Goal: Information Seeking & Learning: Find specific fact

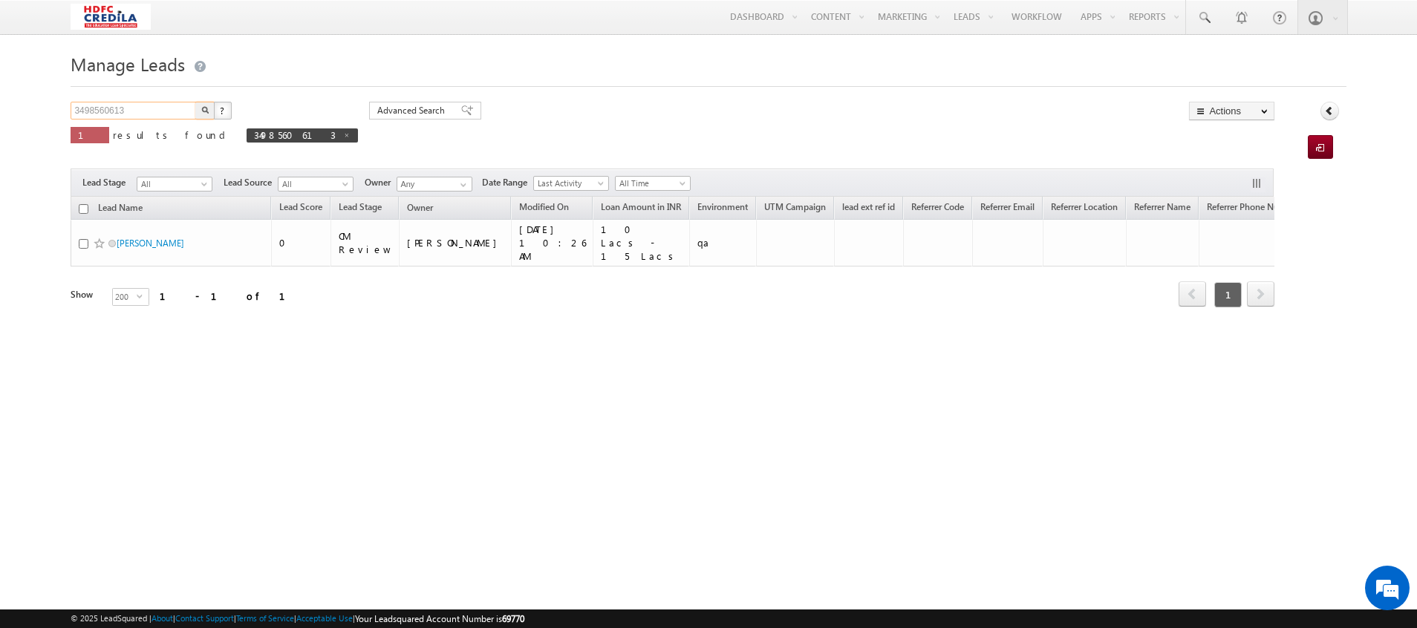
click at [150, 105] on input "3498560613" at bounding box center [134, 111] width 127 height 18
type input "3"
paste input "2323232343"
type input "2323232343"
click at [195, 102] on button "button" at bounding box center [204, 111] width 19 height 18
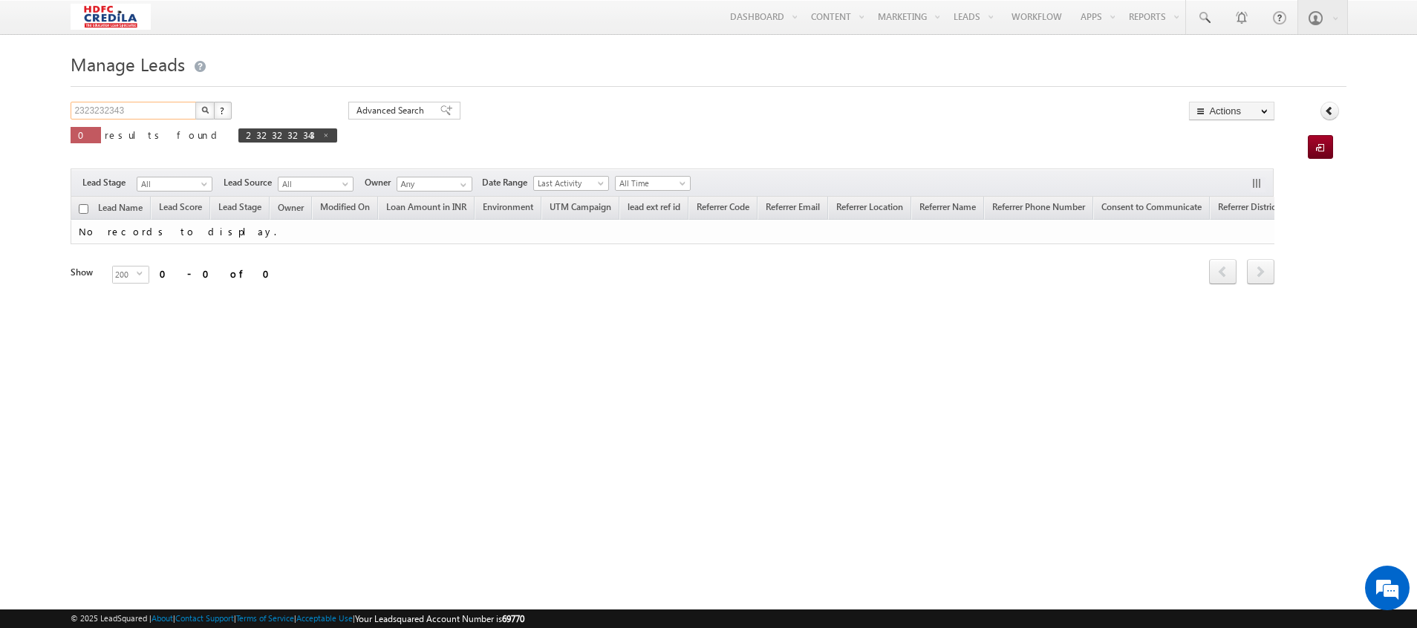
click at [134, 112] on input "2323232343" at bounding box center [134, 111] width 127 height 18
click at [195, 102] on button "button" at bounding box center [204, 111] width 19 height 18
click at [246, 138] on span "2323232343" at bounding box center [280, 134] width 69 height 13
click at [163, 116] on input "2323232343" at bounding box center [134, 111] width 127 height 18
type input "2"
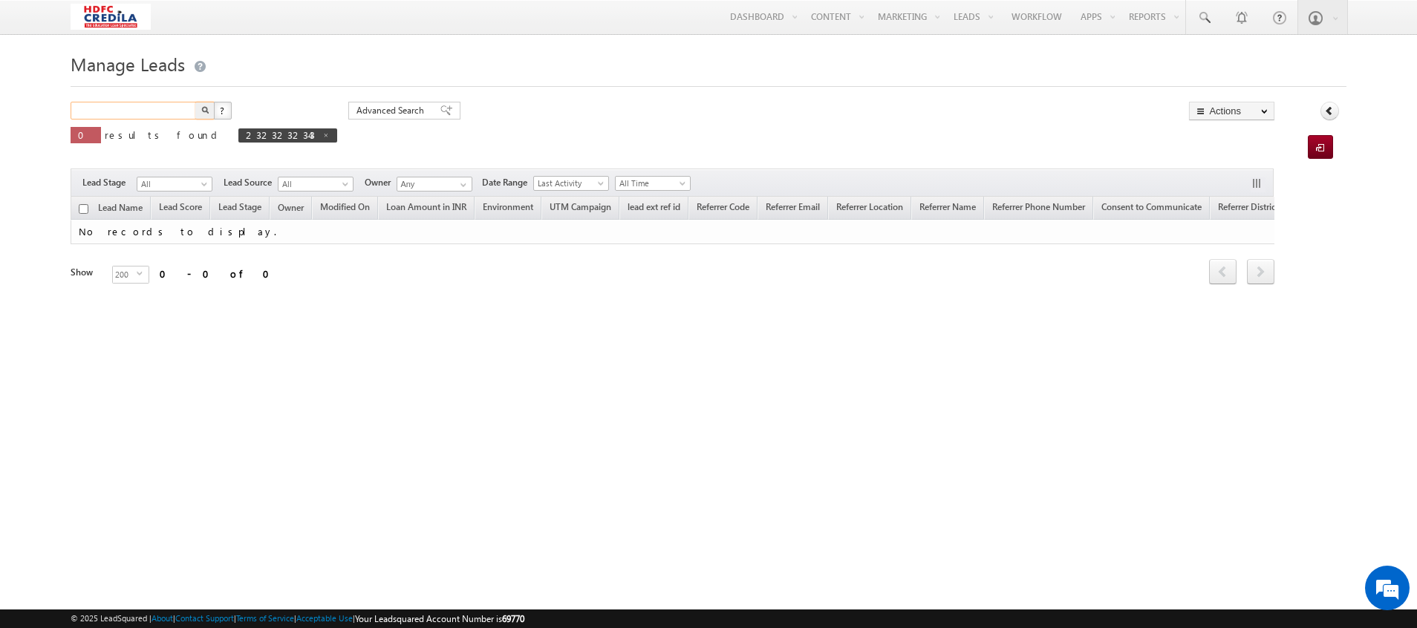
paste input "4509888877"
type input "4509888877"
click at [195, 102] on button "button" at bounding box center [204, 111] width 19 height 18
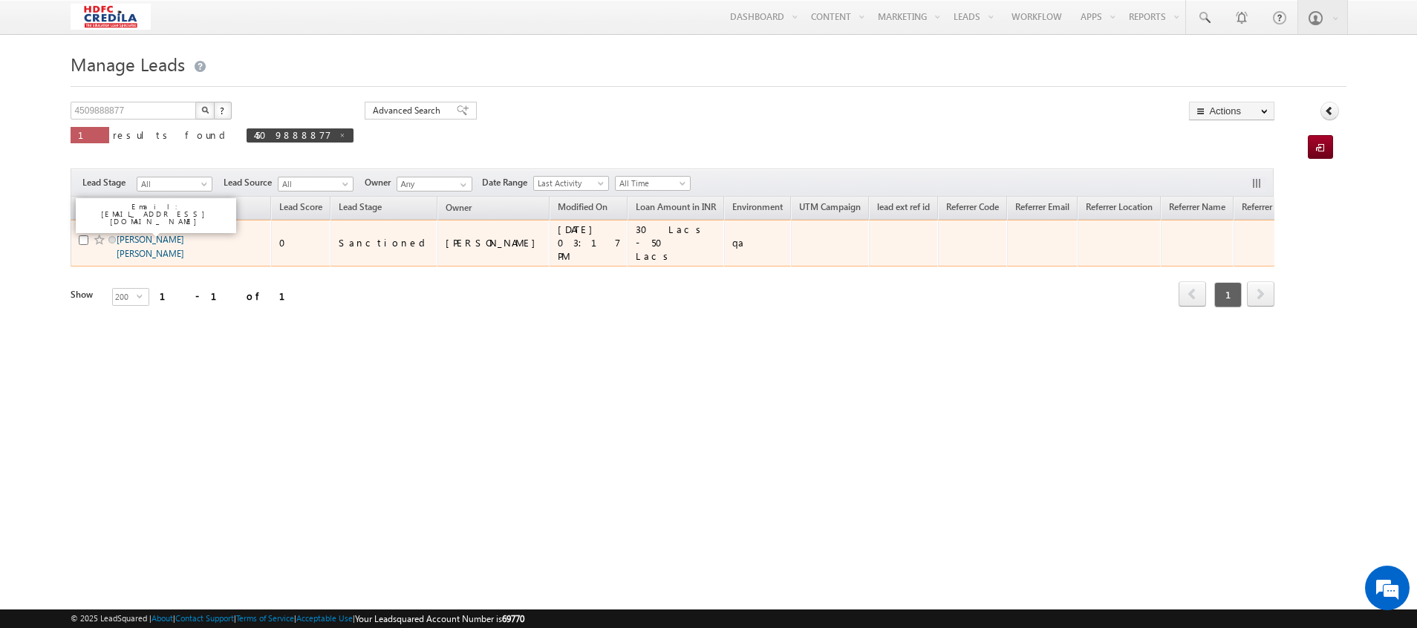
click at [142, 234] on link "Payal Janardan Naik" at bounding box center [151, 246] width 68 height 25
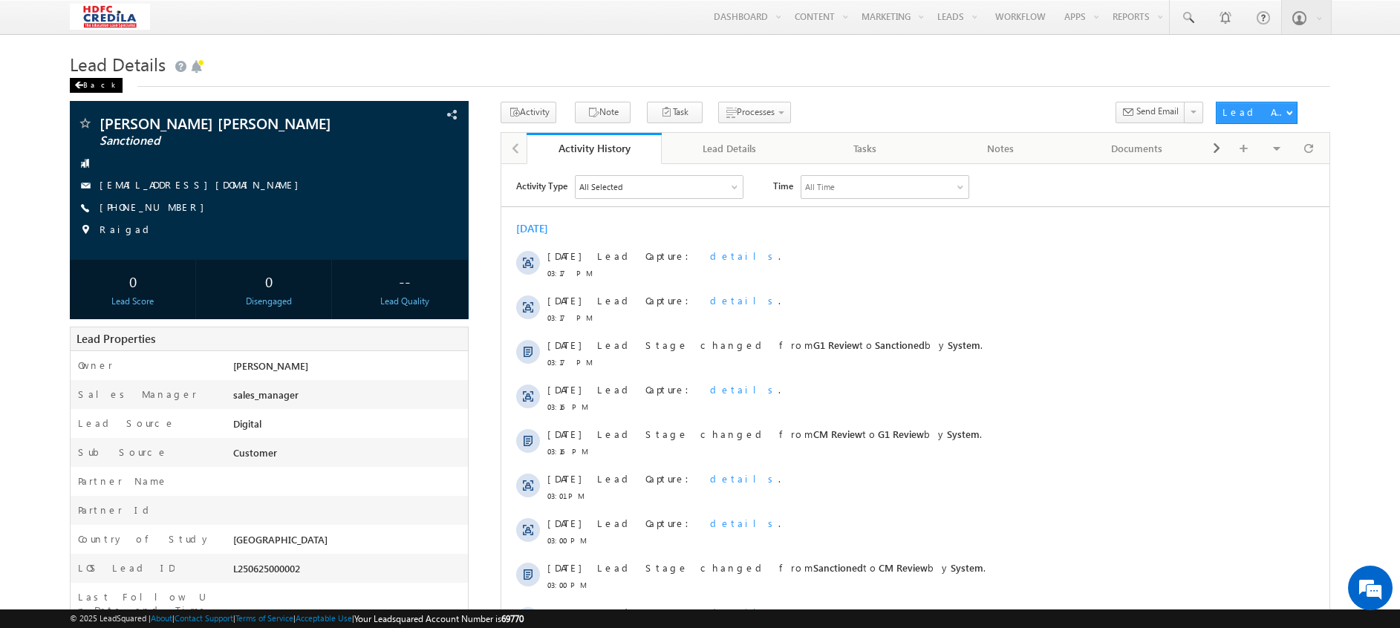
click at [86, 84] on div "Back" at bounding box center [96, 85] width 53 height 15
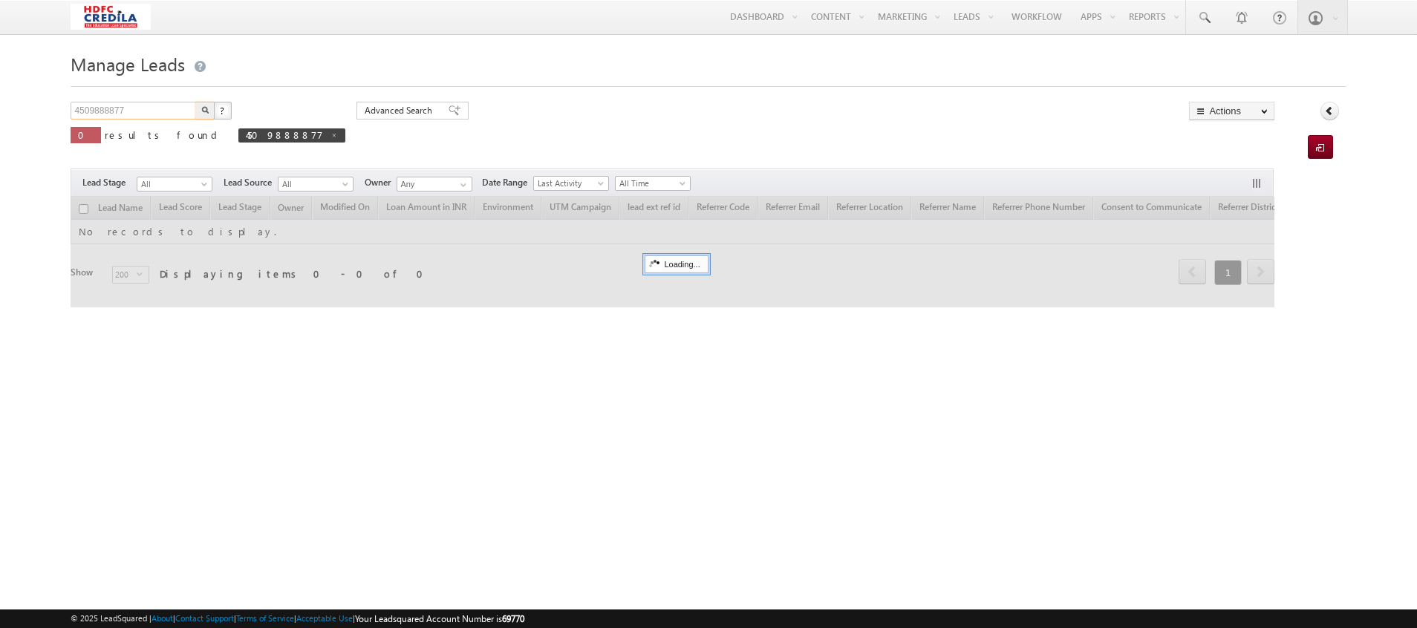
click at [129, 111] on input "4509888877" at bounding box center [134, 111] width 127 height 18
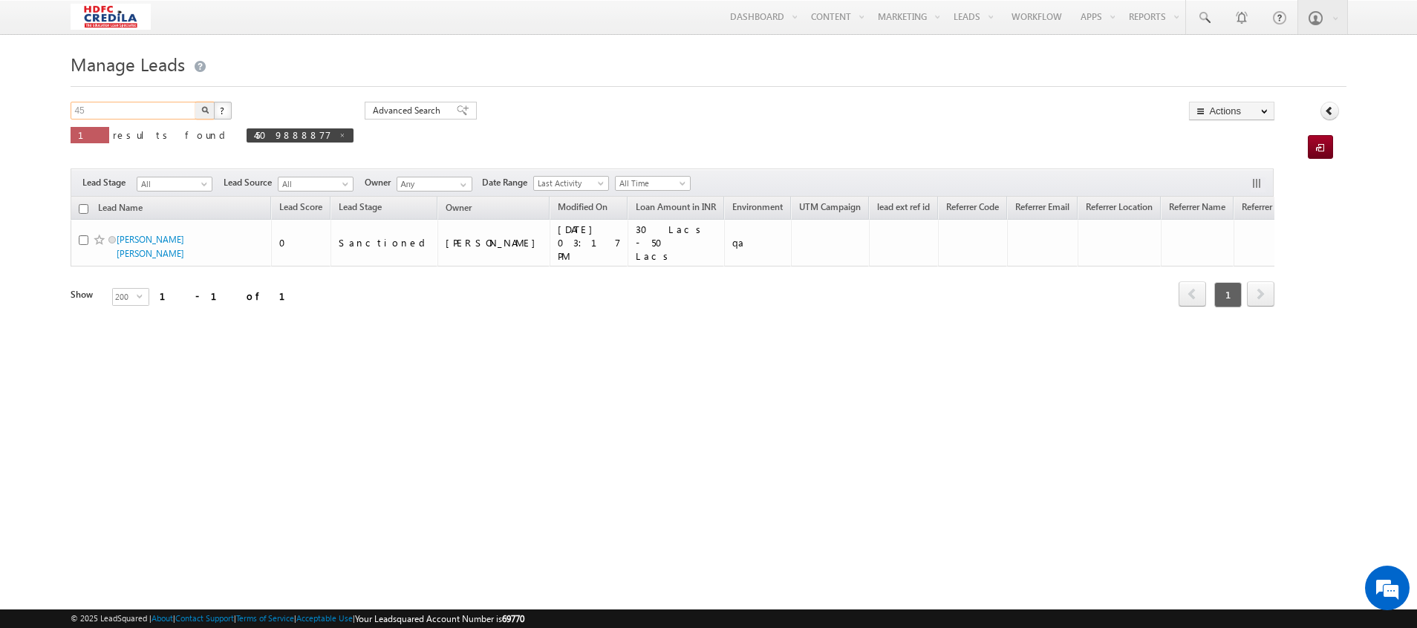
type input "4"
paste input "5453454534"
type input "5453454534"
click at [195, 102] on button "button" at bounding box center [204, 111] width 19 height 18
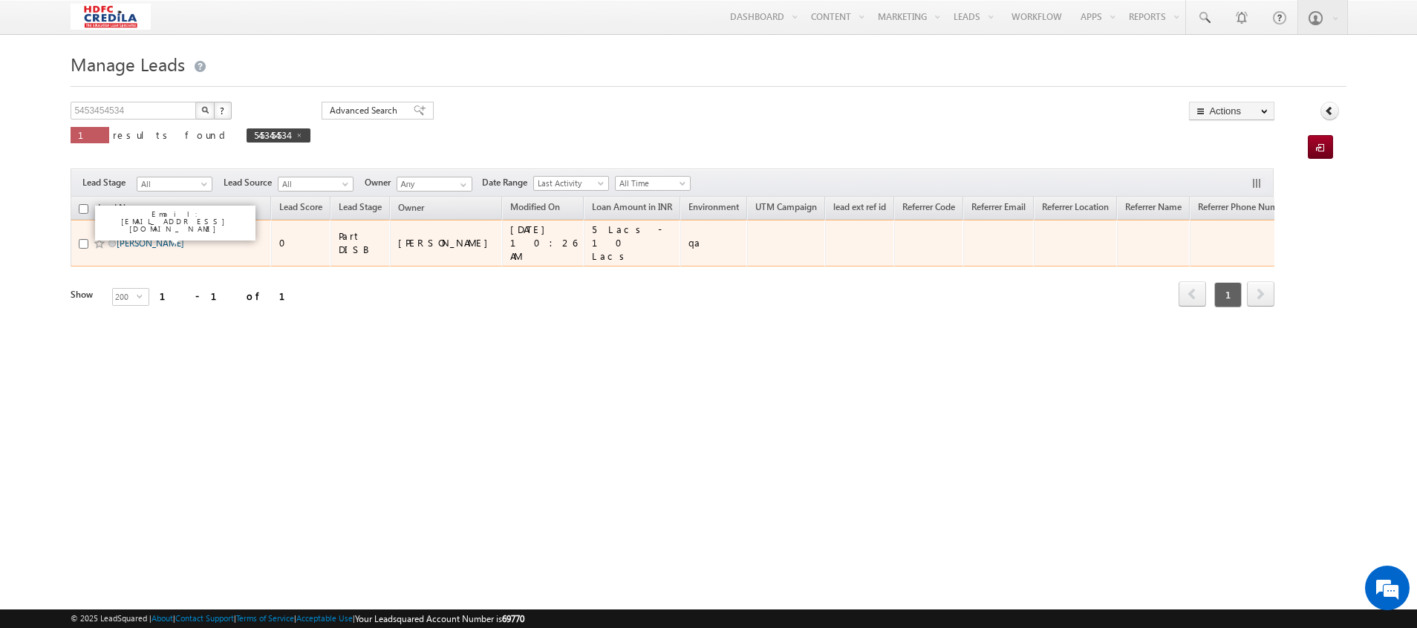
click at [154, 239] on link "Rohan Rajendra Salunkhe" at bounding box center [151, 243] width 68 height 11
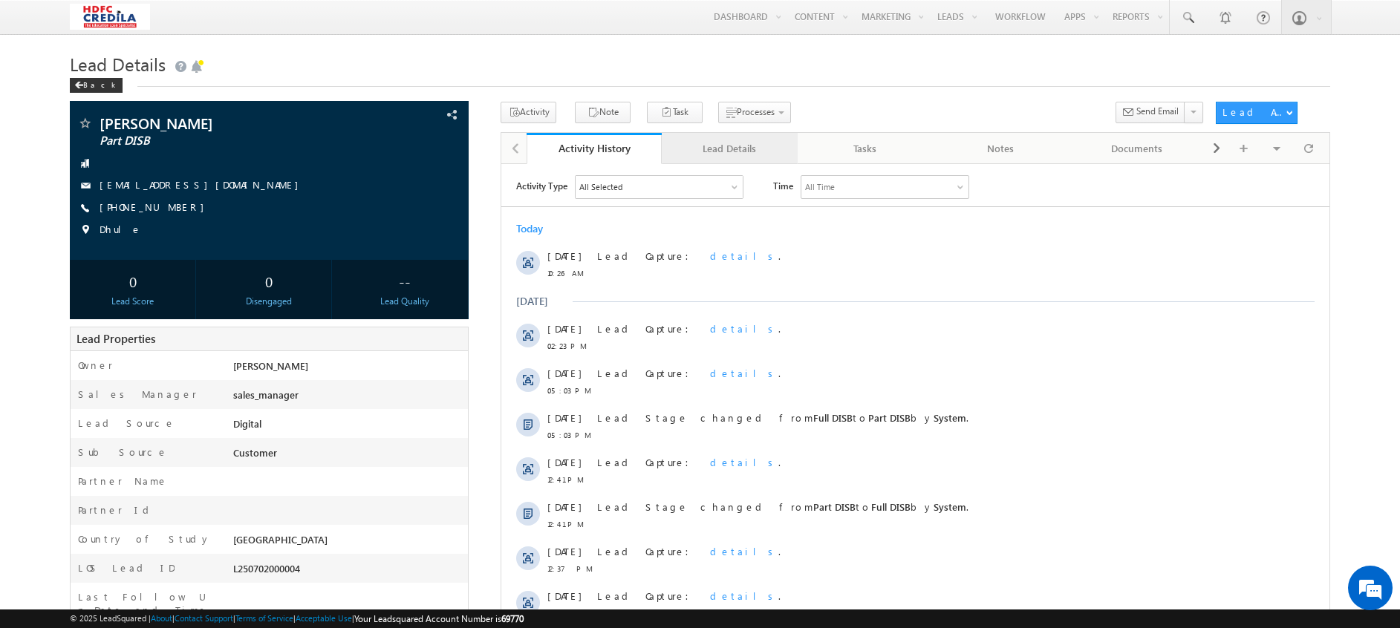
click at [752, 154] on div "Lead Details" at bounding box center [729, 149] width 111 height 18
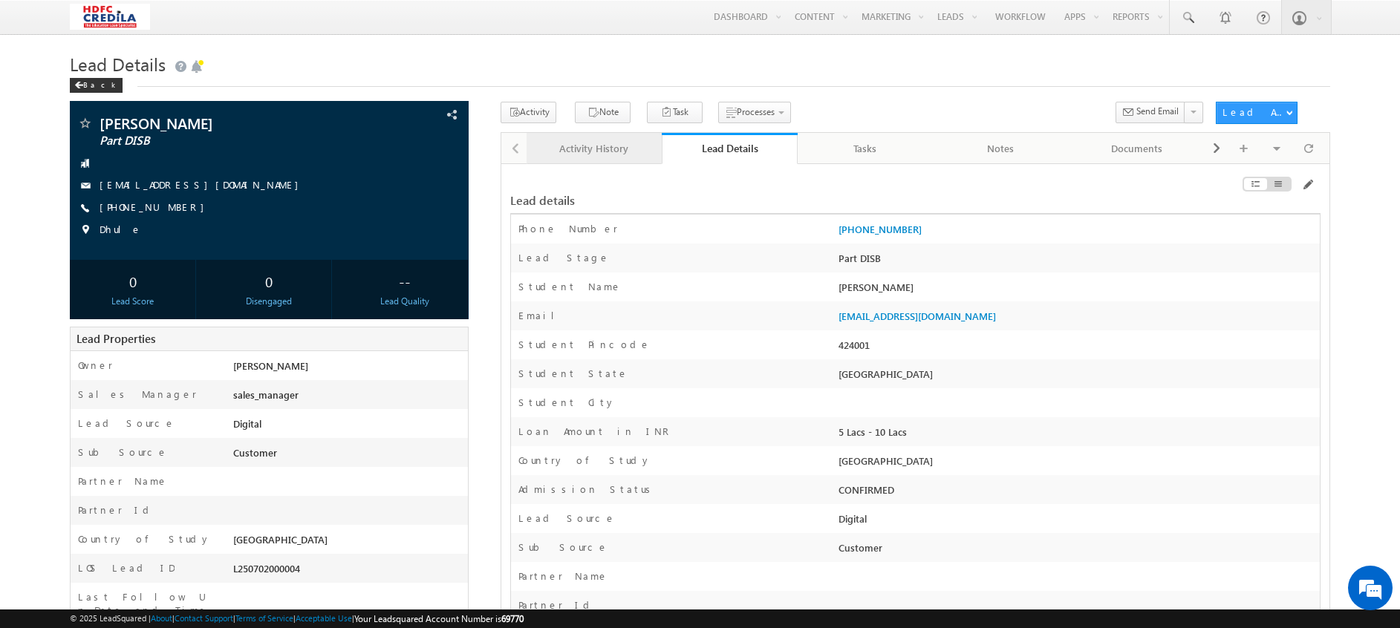
click at [551, 152] on div "Activity History" at bounding box center [593, 149] width 111 height 18
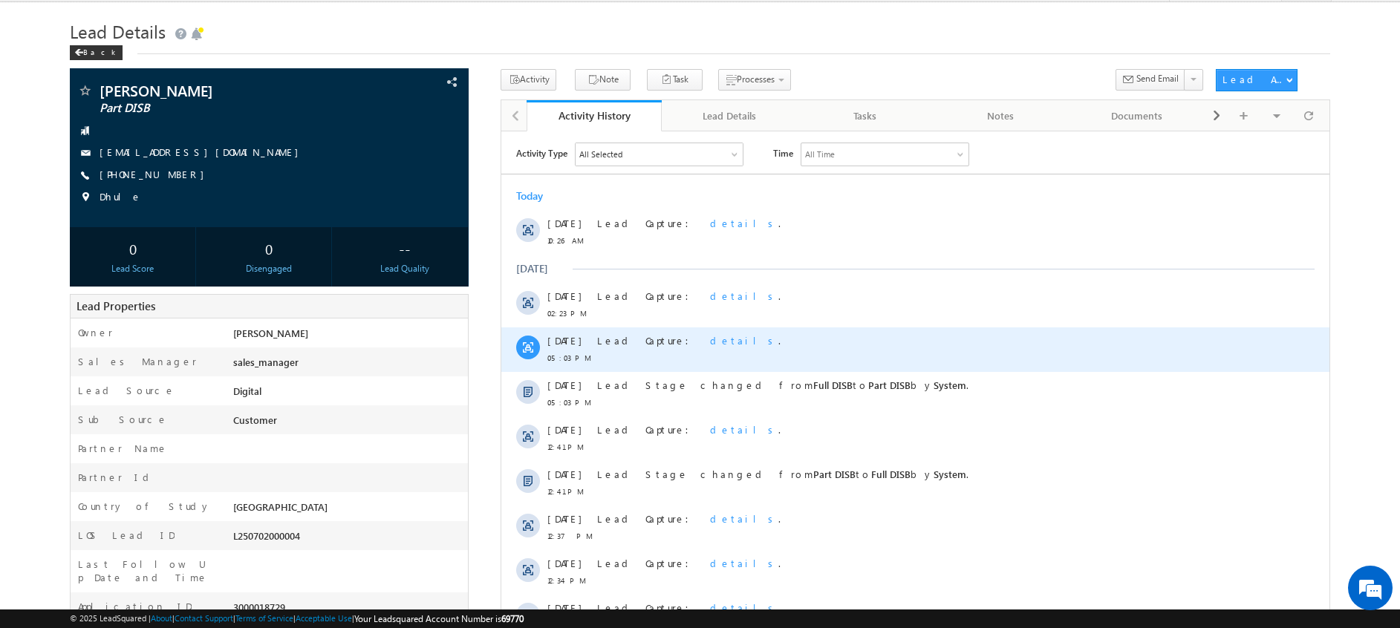
scroll to position [33, 0]
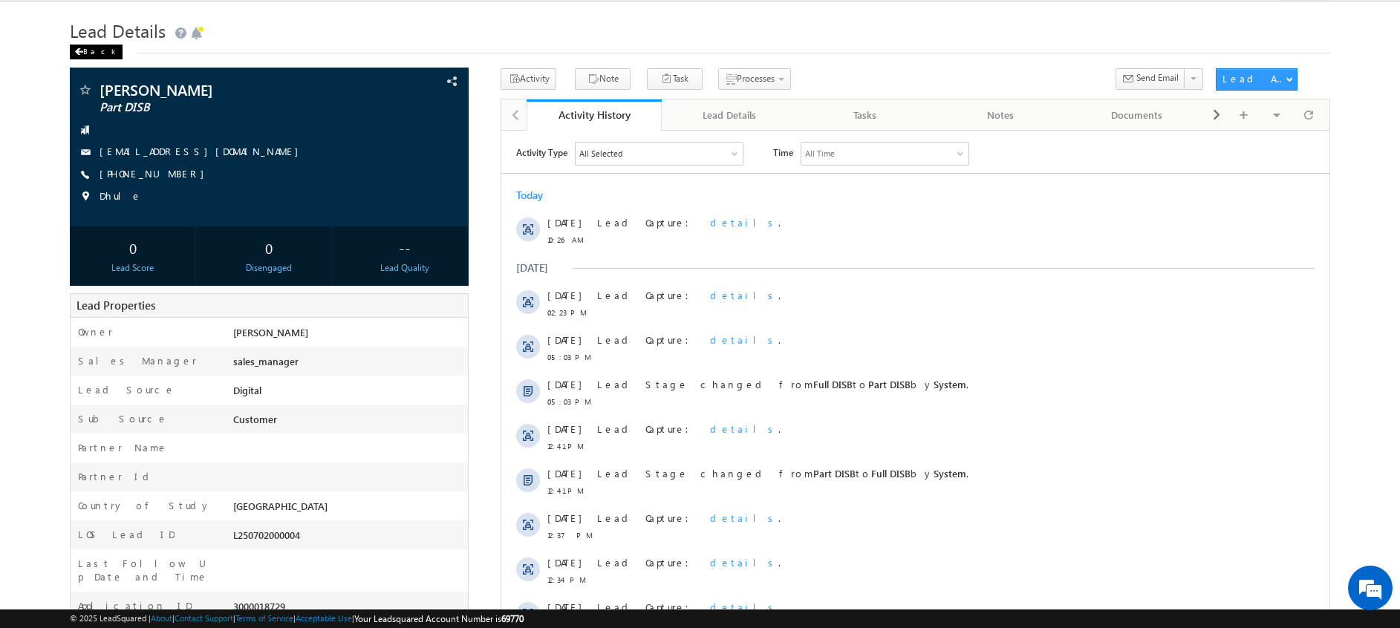
click at [79, 53] on span at bounding box center [78, 51] width 9 height 7
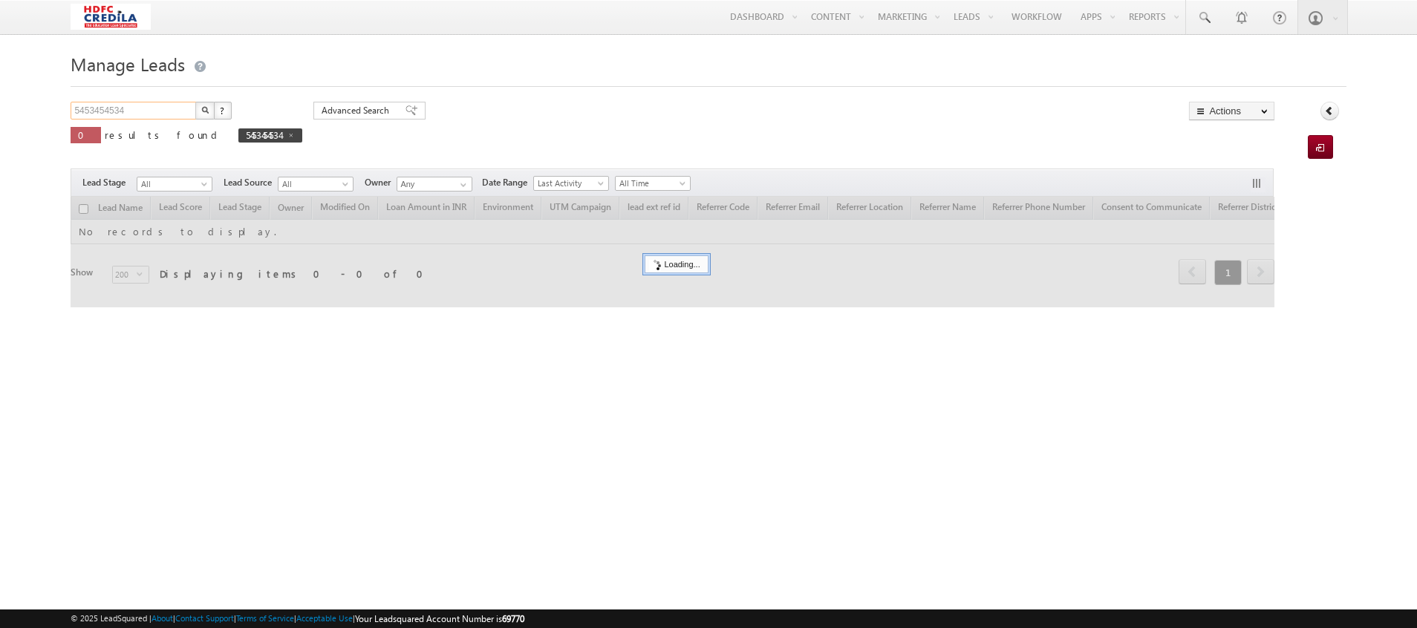
click at [137, 109] on input "5453454534" at bounding box center [134, 111] width 127 height 18
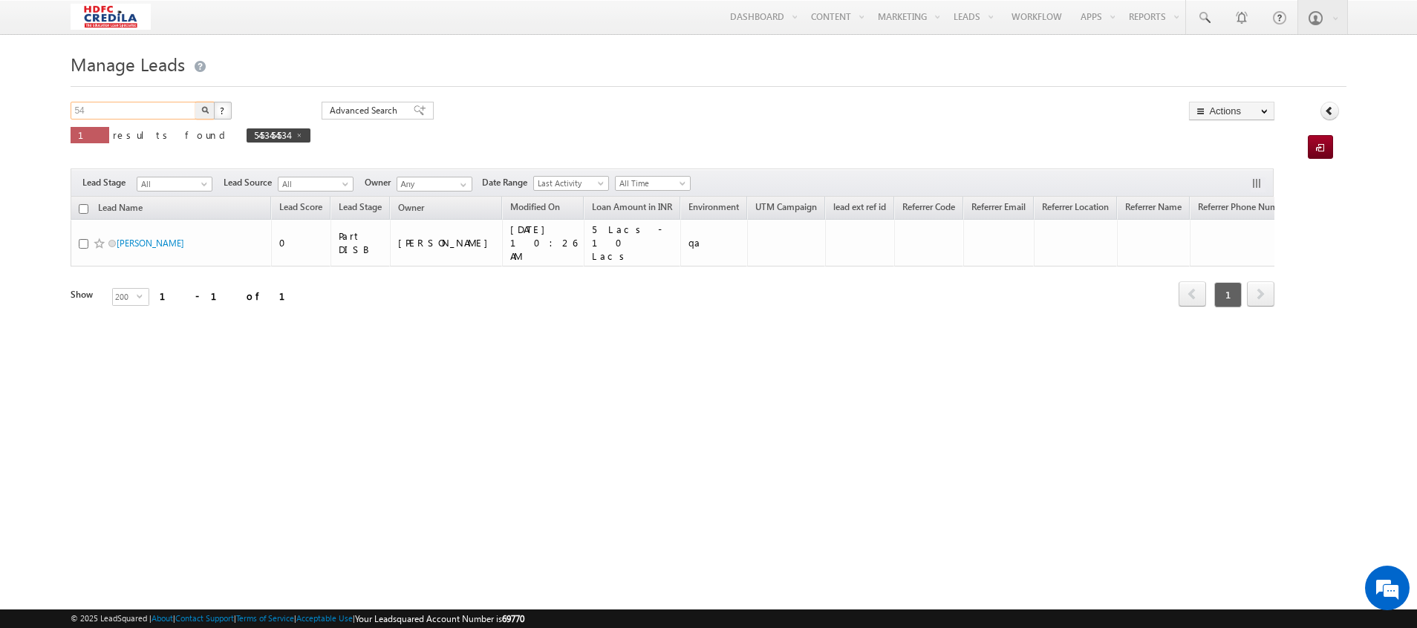
type input "5"
paste input "1827187289"
type input "1827187289"
click at [195, 102] on button "button" at bounding box center [204, 111] width 19 height 18
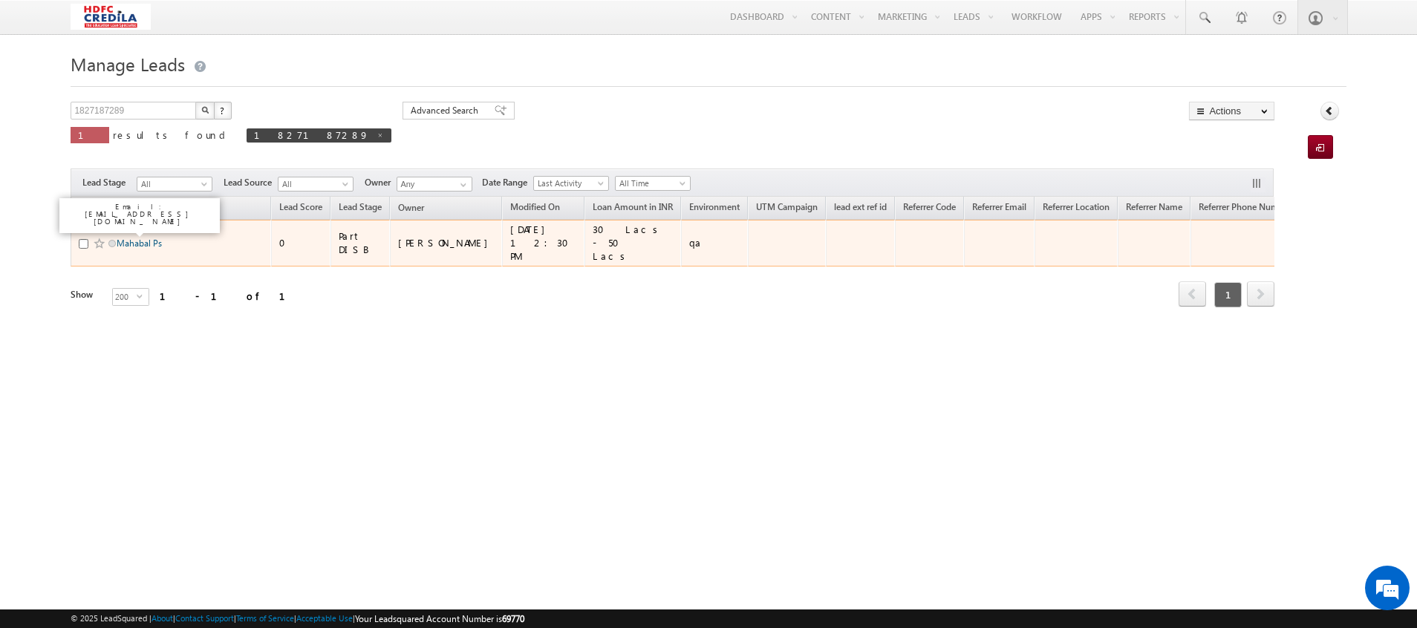
click at [138, 238] on link "Mahabal Ps" at bounding box center [139, 243] width 45 height 11
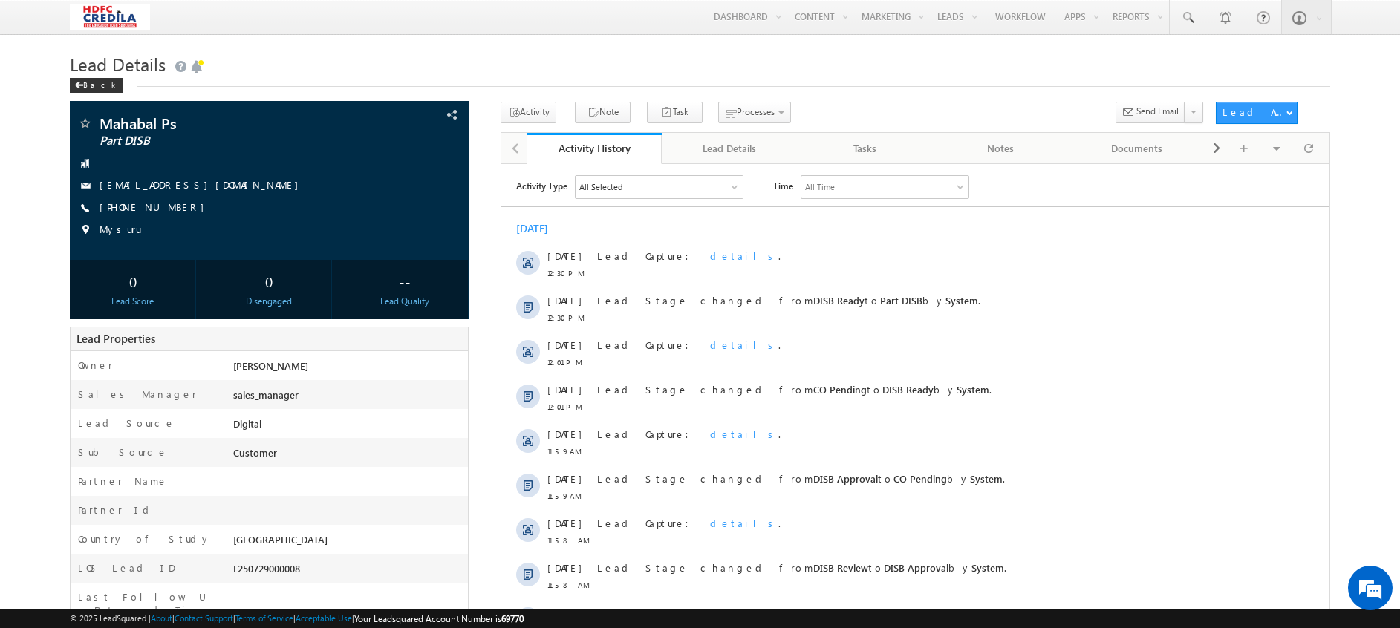
drag, startPoint x: 983, startPoint y: 1, endPoint x: 817, endPoint y: 58, distance: 175.9
click at [817, 58] on h1 "Lead Details" at bounding box center [700, 62] width 1260 height 29
click at [104, 88] on div "Back" at bounding box center [96, 85] width 53 height 15
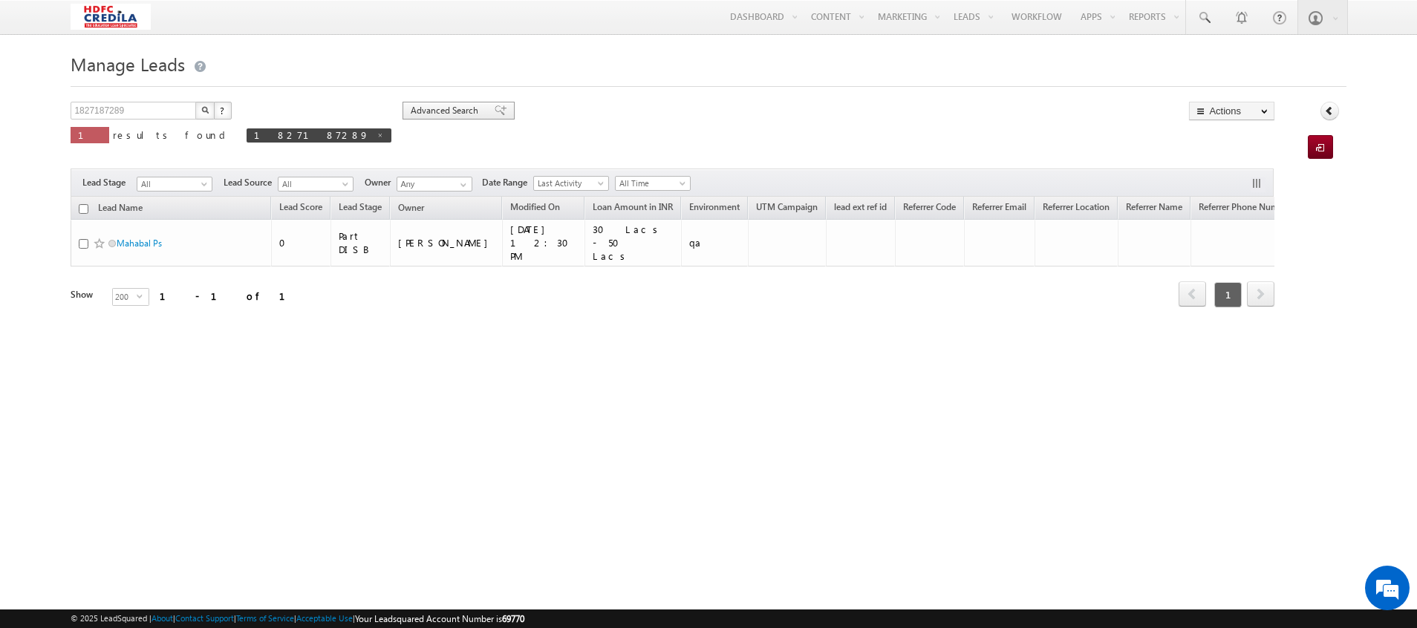
click at [411, 114] on span "Advanced Search" at bounding box center [447, 110] width 72 height 13
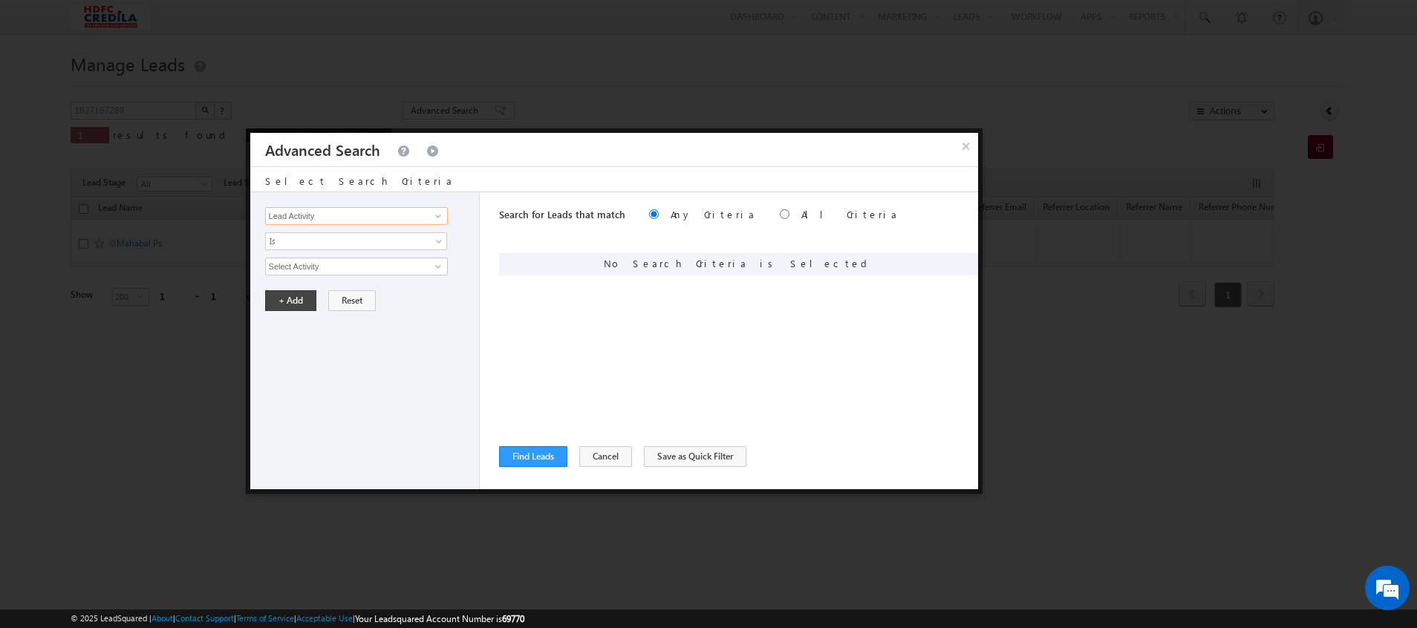
click at [348, 215] on input "Lead Activity" at bounding box center [356, 216] width 183 height 18
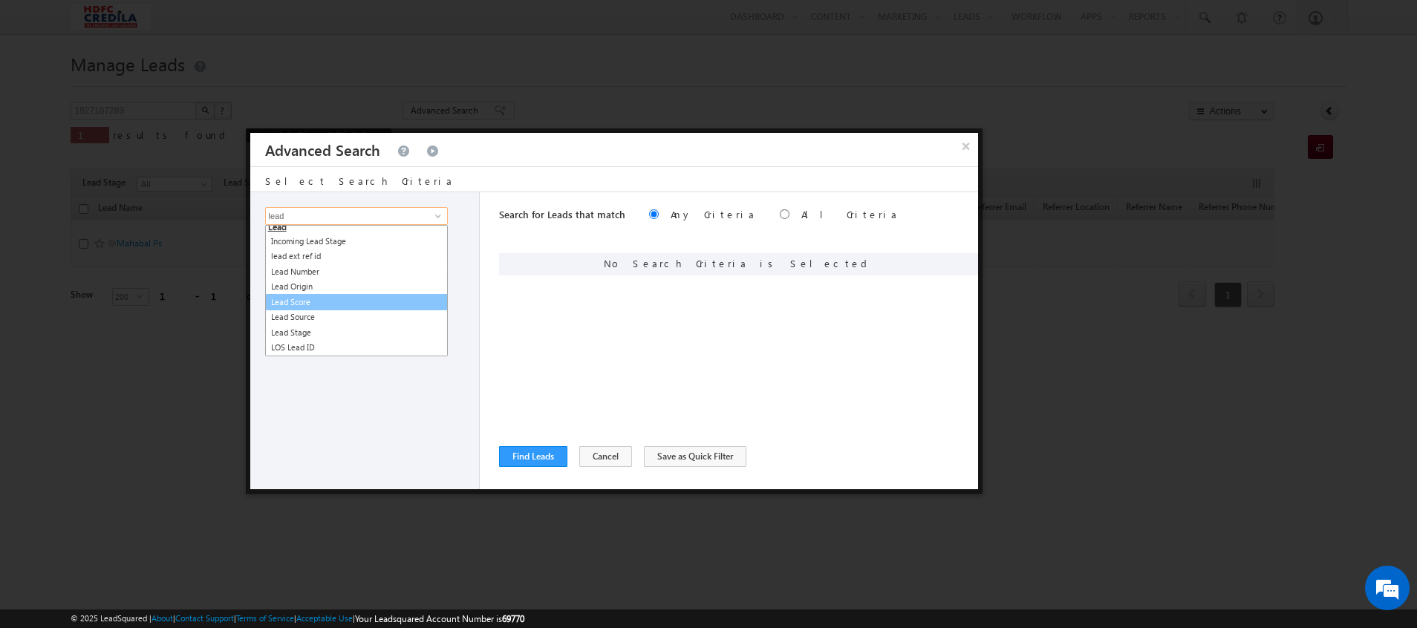
scroll to position [16, 0]
click at [316, 333] on link "Lead Stage" at bounding box center [356, 337] width 183 height 17
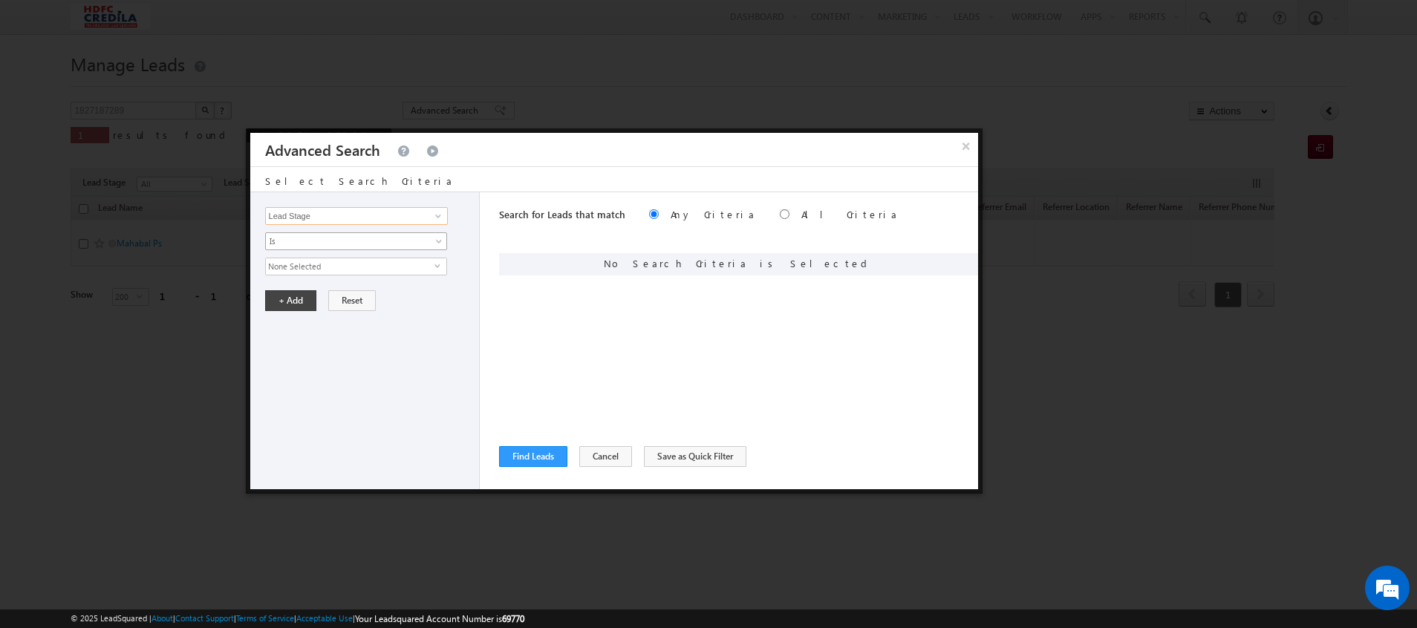
type input "Lead Stage"
click at [327, 242] on span "Is" at bounding box center [346, 241] width 161 height 13
click at [377, 358] on div "Lead Activity Task Sales Group Prospect Id ACH EDC ACH status Address 1 Address…" at bounding box center [365, 340] width 230 height 297
click at [323, 268] on span "None Selected" at bounding box center [350, 266] width 169 height 16
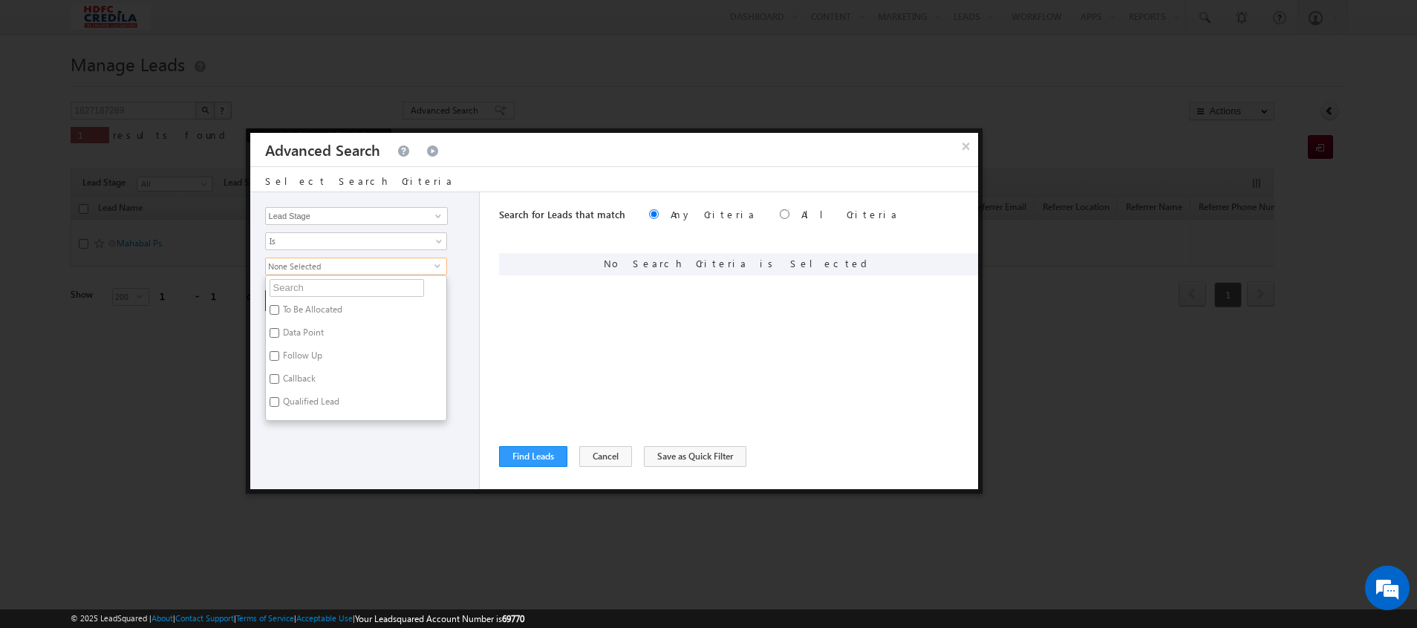
scroll to position [617, 0]
click at [579, 457] on button "Cancel" at bounding box center [605, 456] width 53 height 21
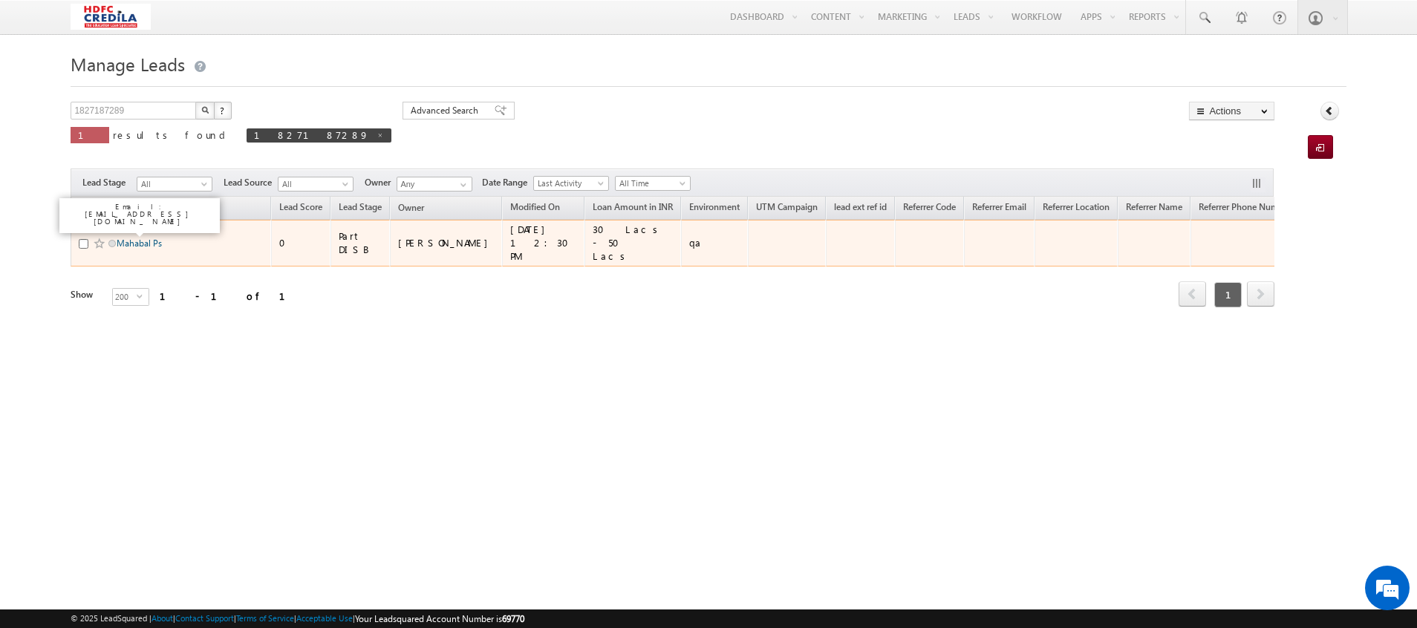
click at [144, 238] on link "Mahabal Ps" at bounding box center [139, 243] width 45 height 11
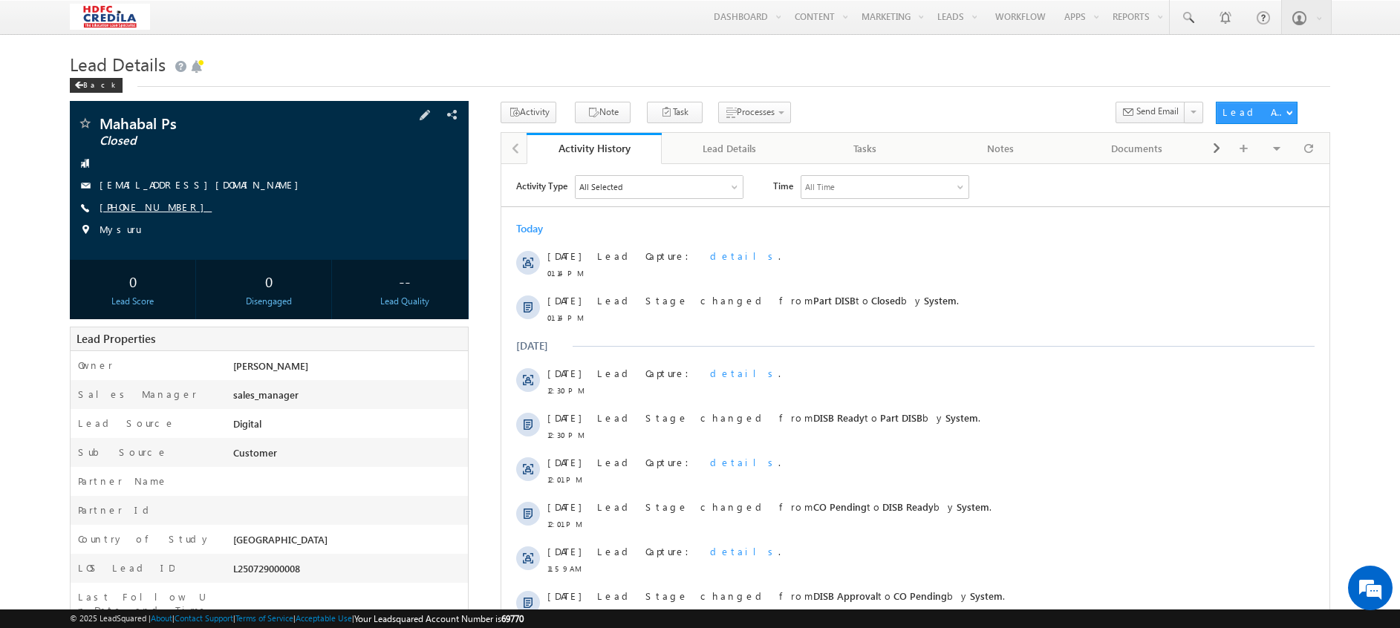
click at [158, 204] on link "+91-1827187289" at bounding box center [156, 207] width 112 height 13
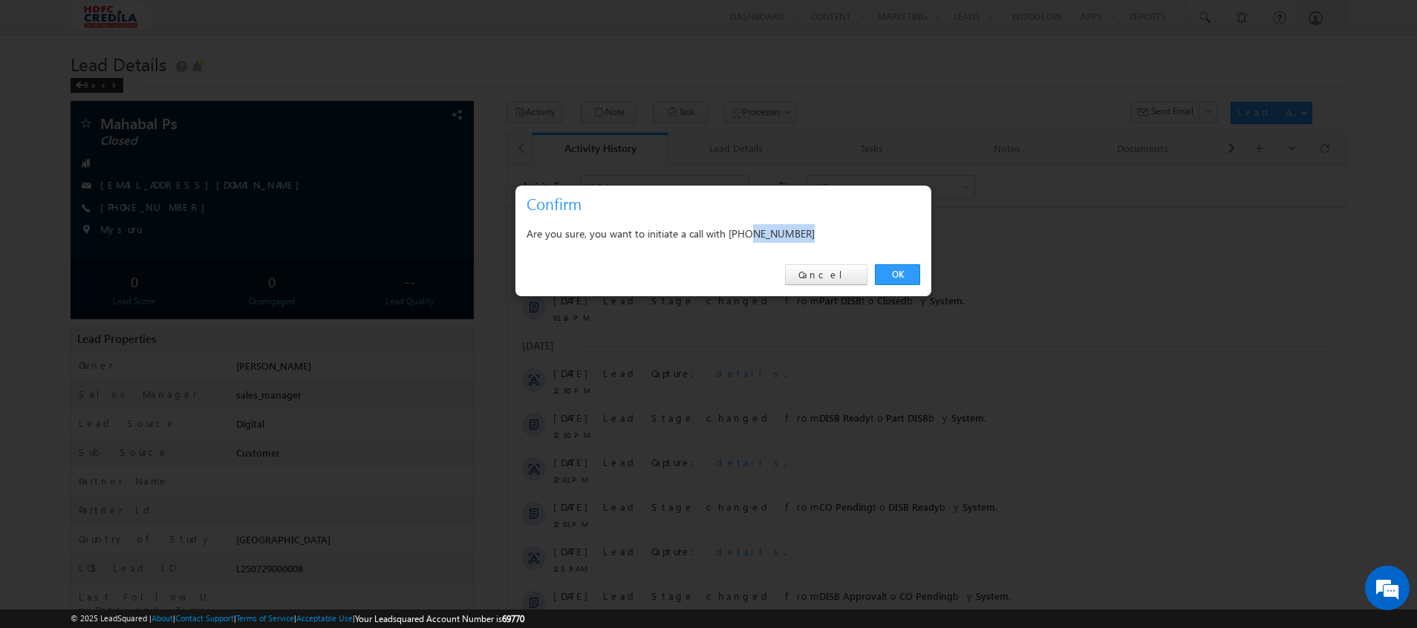
drag, startPoint x: 752, startPoint y: 232, endPoint x: 882, endPoint y: 232, distance: 130.7
click at [882, 232] on div "Are you sure, you want to initiate a call with +91-1827187289" at bounding box center [724, 233] width 394 height 19
copy div "1827187289"
click at [838, 273] on link "Cancel" at bounding box center [826, 274] width 82 height 21
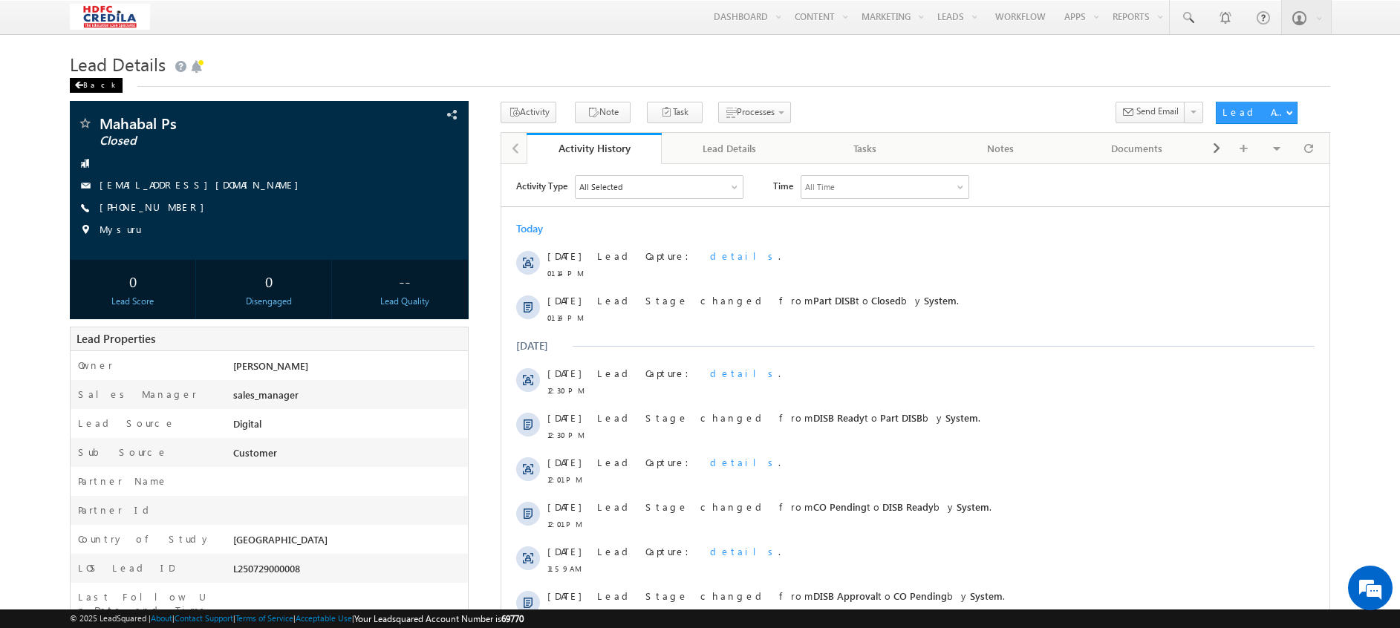
click at [89, 80] on div "Back" at bounding box center [96, 85] width 53 height 15
click at [82, 82] on span at bounding box center [78, 85] width 9 height 7
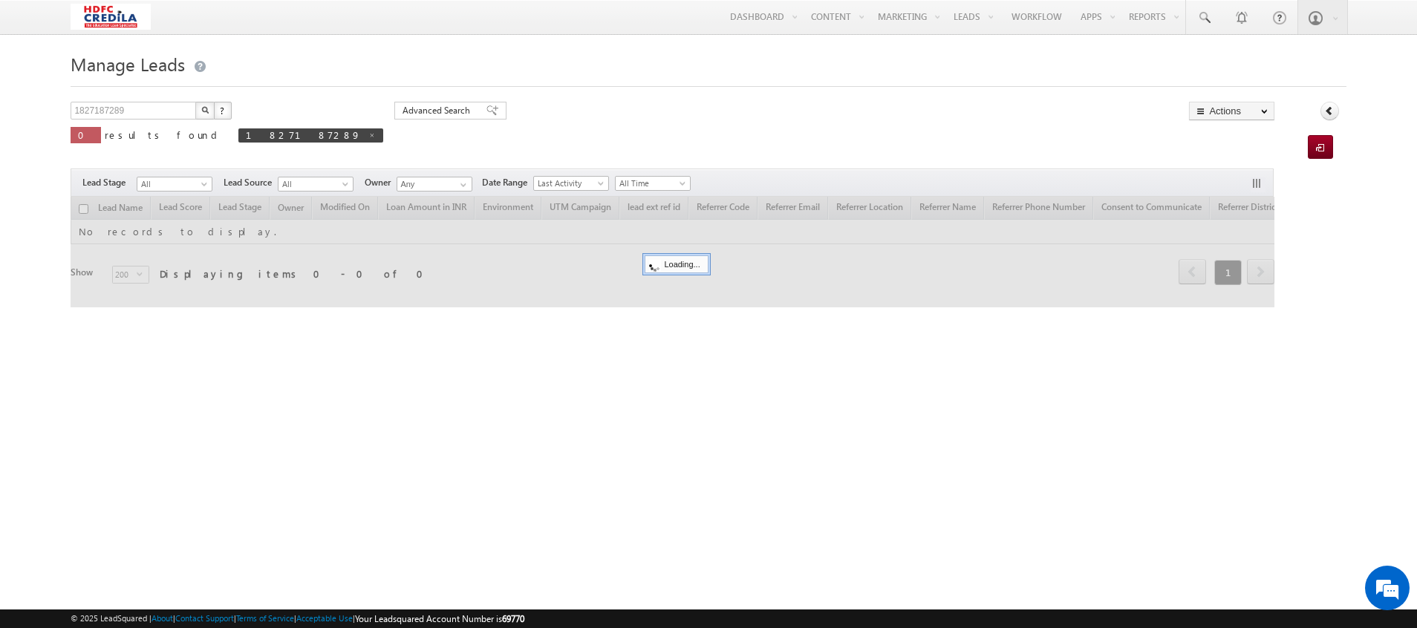
click at [203, 111] on img "button" at bounding box center [204, 109] width 7 height 7
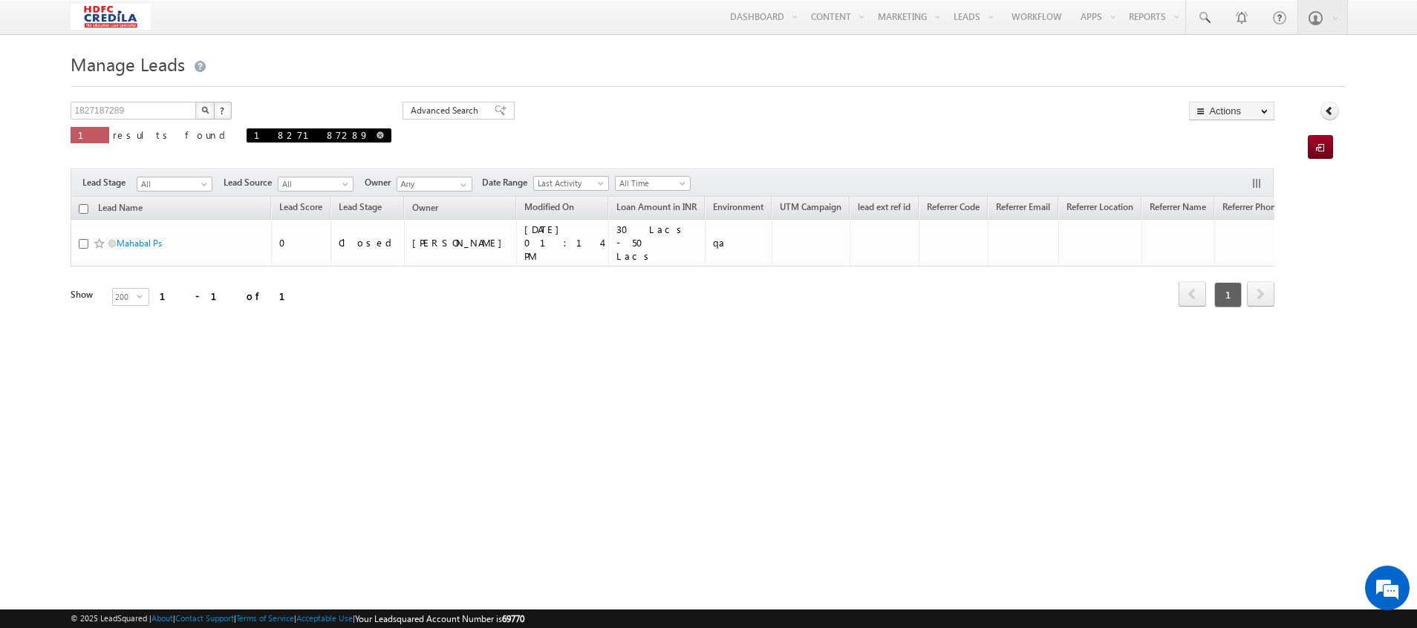
click at [376, 134] on span at bounding box center [379, 134] width 7 height 7
type input "Search Leads"
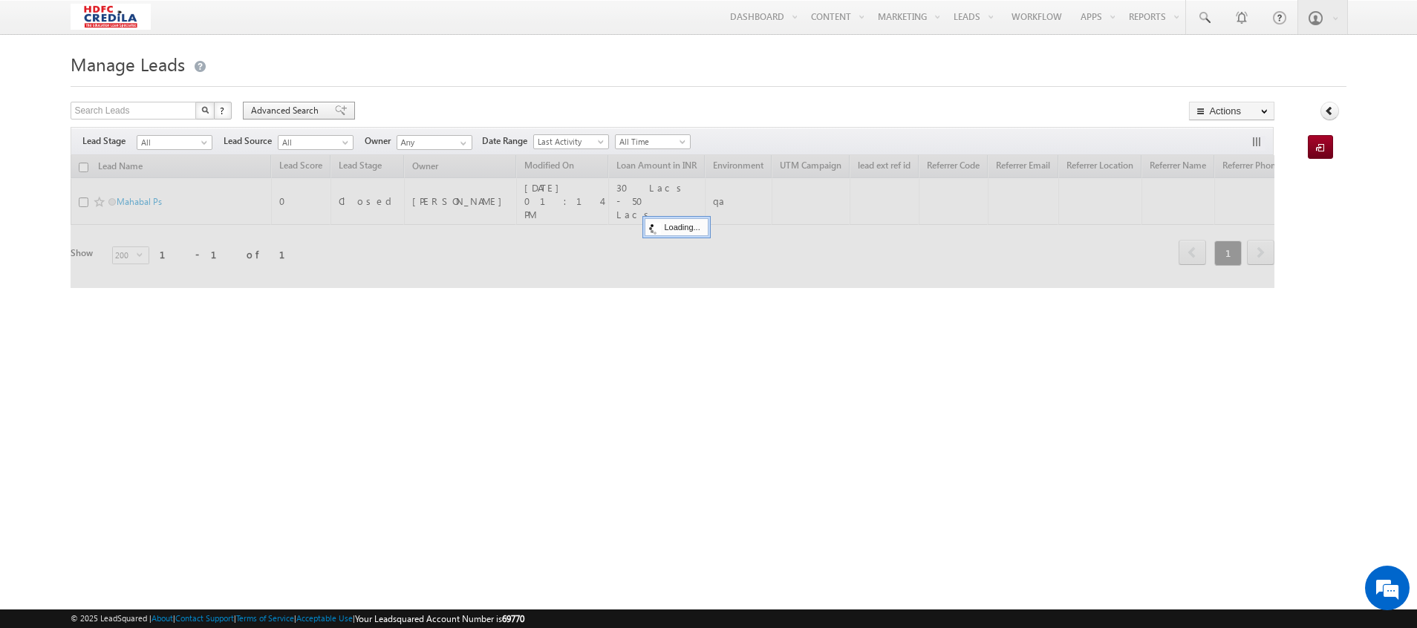
click at [298, 112] on span "Advanced Search" at bounding box center [287, 110] width 72 height 13
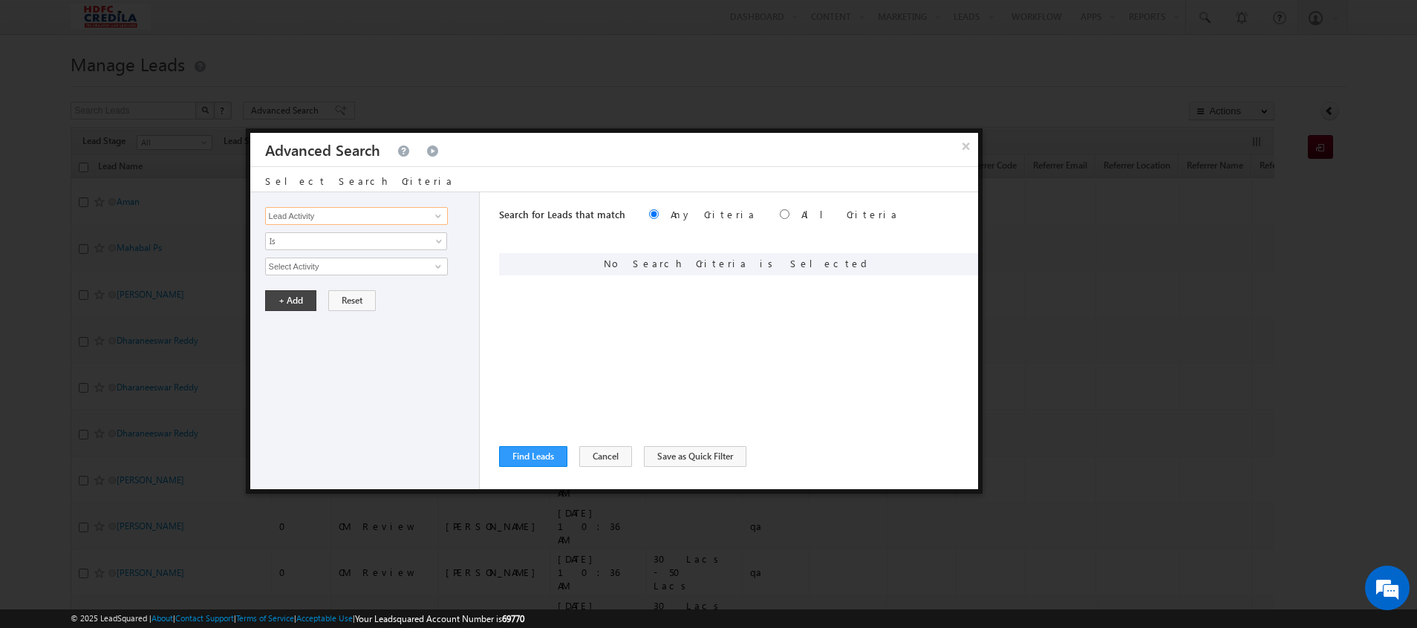
click at [340, 212] on input "Lead Activity" at bounding box center [356, 216] width 183 height 18
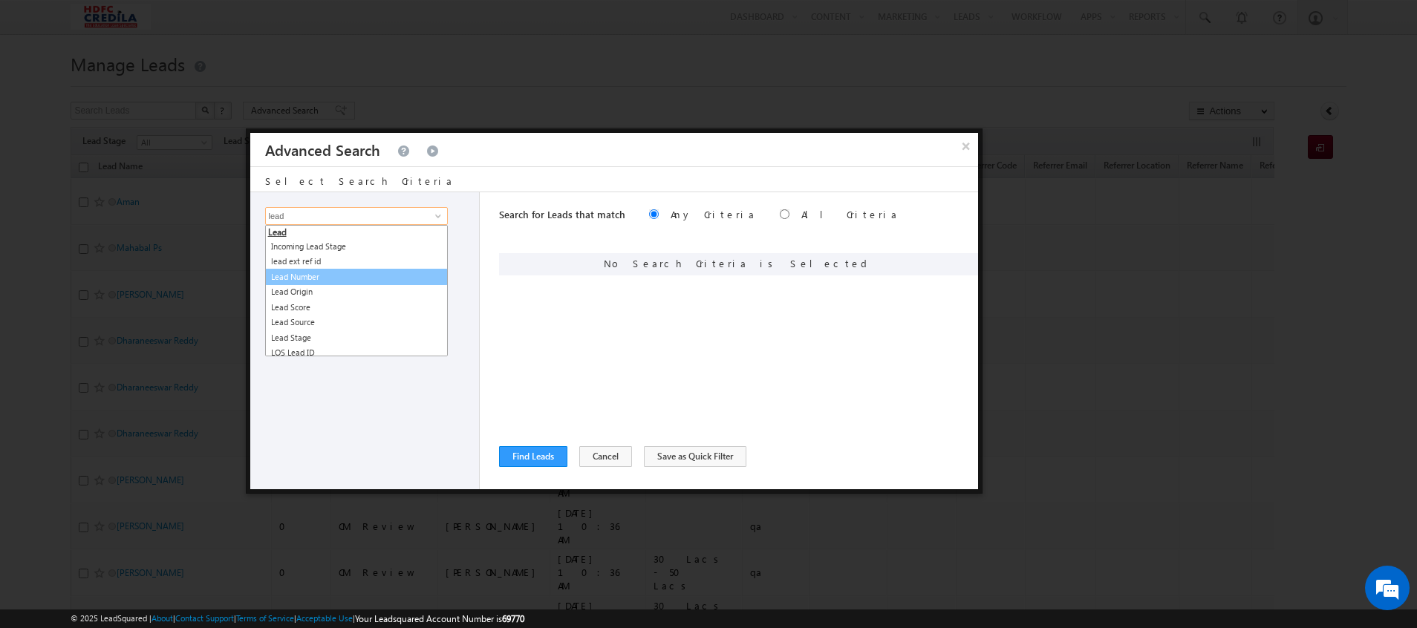
scroll to position [21, 0]
click at [303, 329] on link "Lead Stage" at bounding box center [356, 333] width 183 height 17
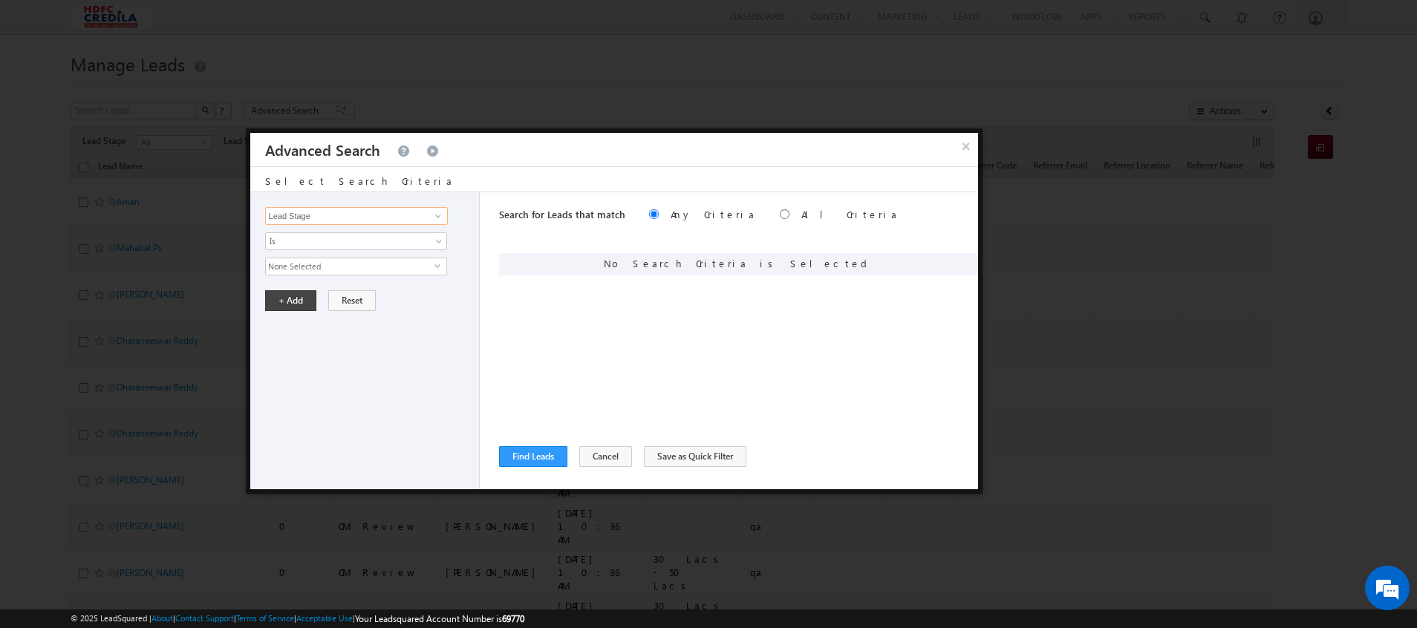
type input "Lead Stage"
click at [319, 270] on span "None Selected" at bounding box center [350, 266] width 169 height 16
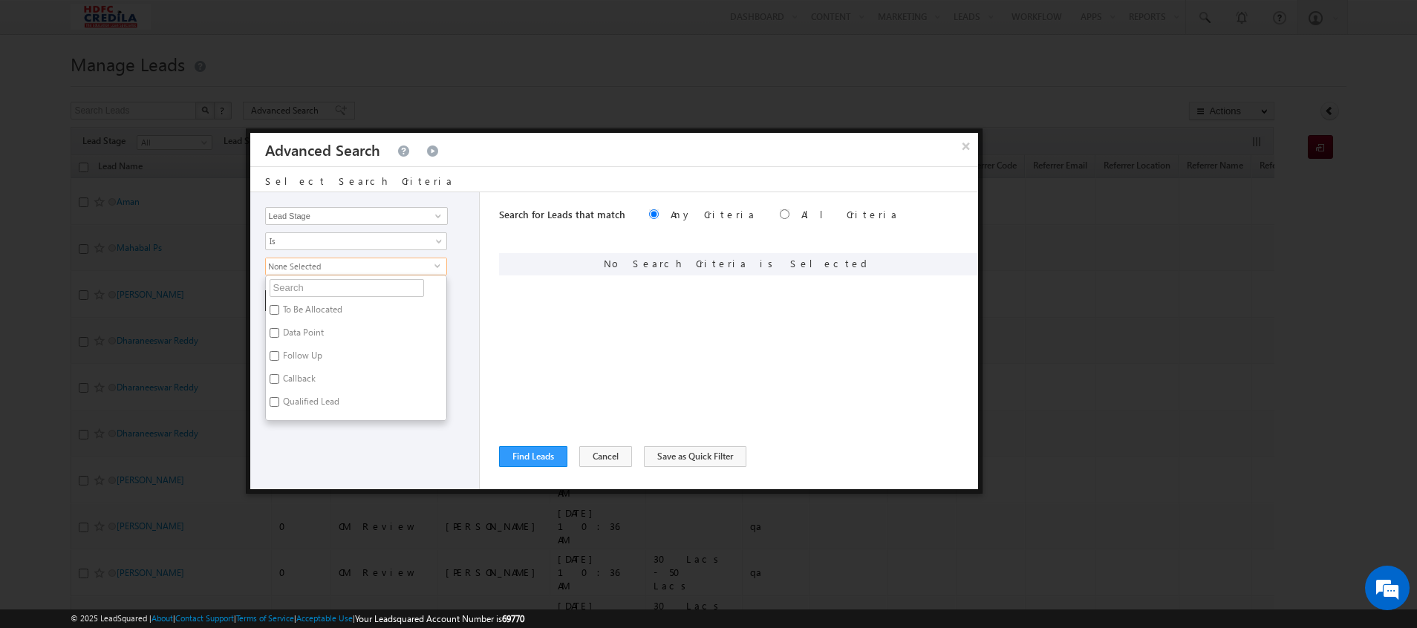
scroll to position [617, 0]
click at [322, 220] on input "Lead Stage" at bounding box center [356, 216] width 183 height 18
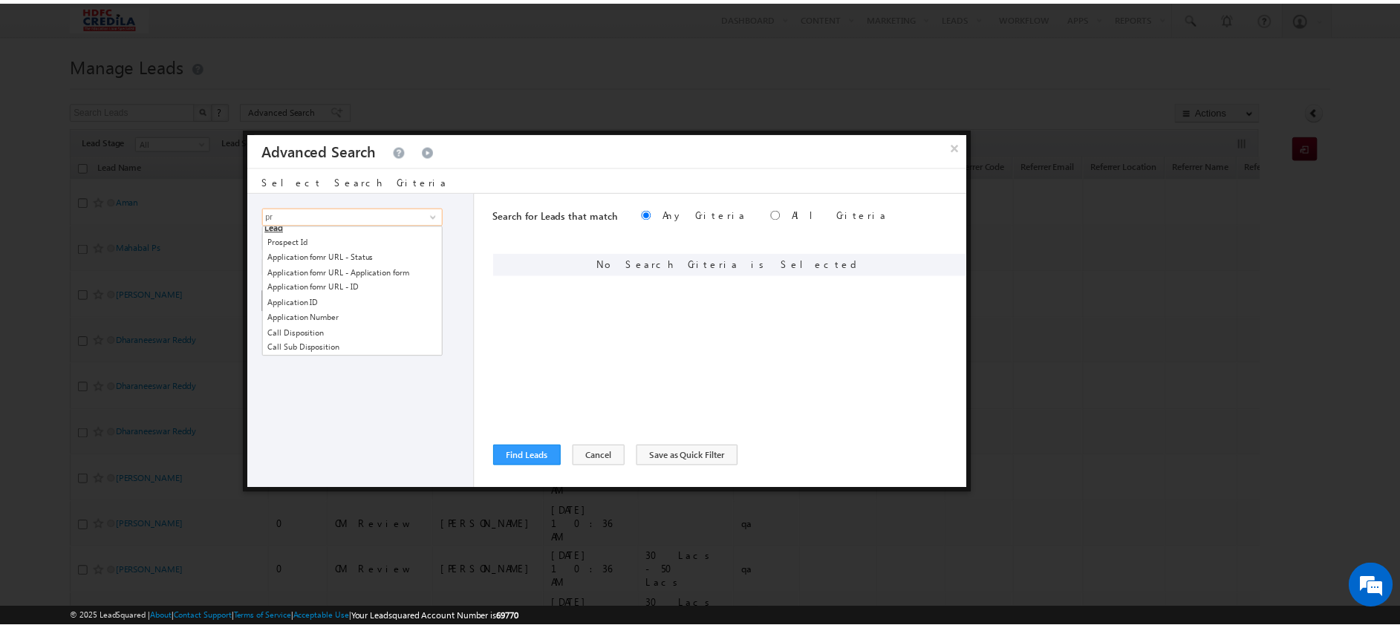
scroll to position [0, 0]
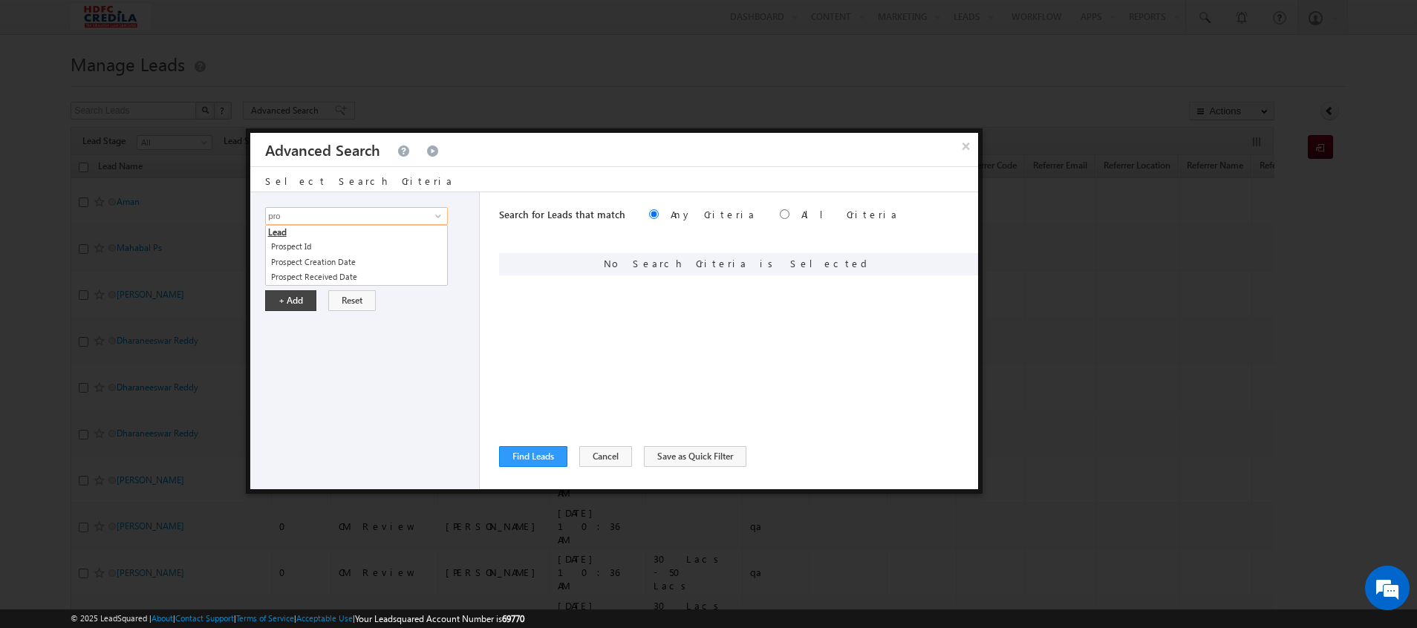
type input "pro"
click at [185, 398] on div at bounding box center [708, 314] width 1417 height 628
click at [968, 143] on button "×" at bounding box center [965, 146] width 25 height 26
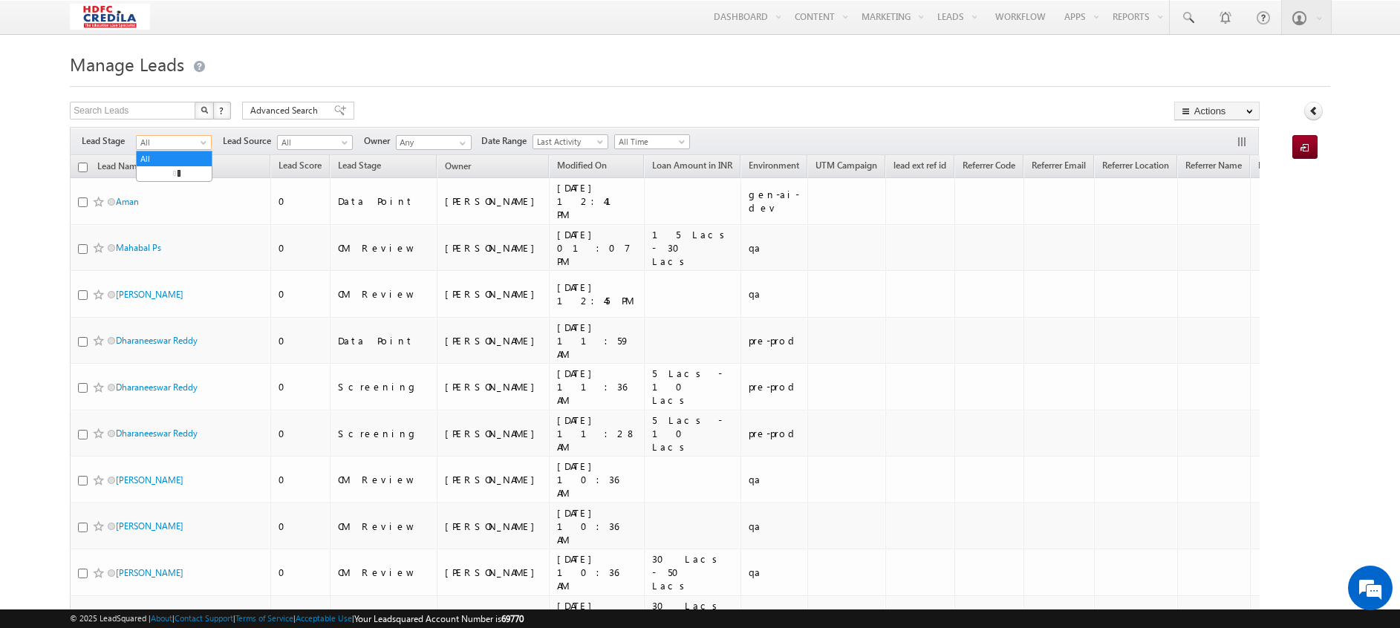
click at [172, 146] on span "All" at bounding box center [172, 142] width 71 height 13
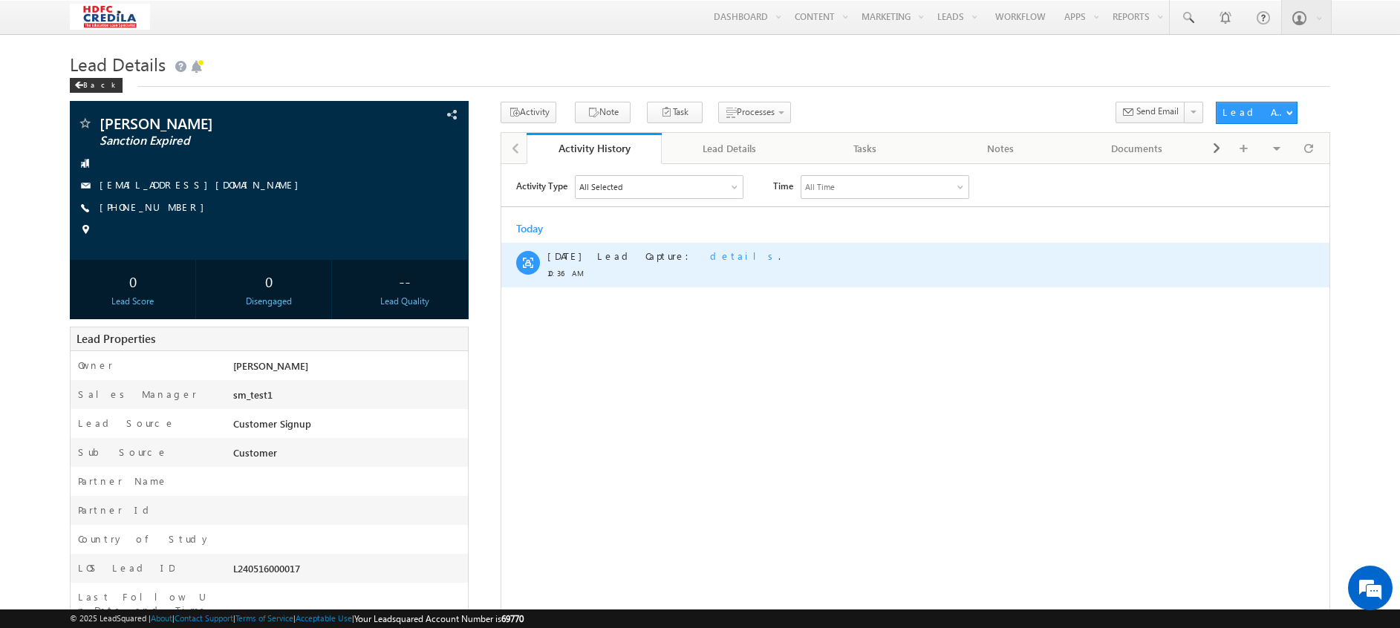
click at [710, 259] on span "details" at bounding box center [744, 255] width 68 height 13
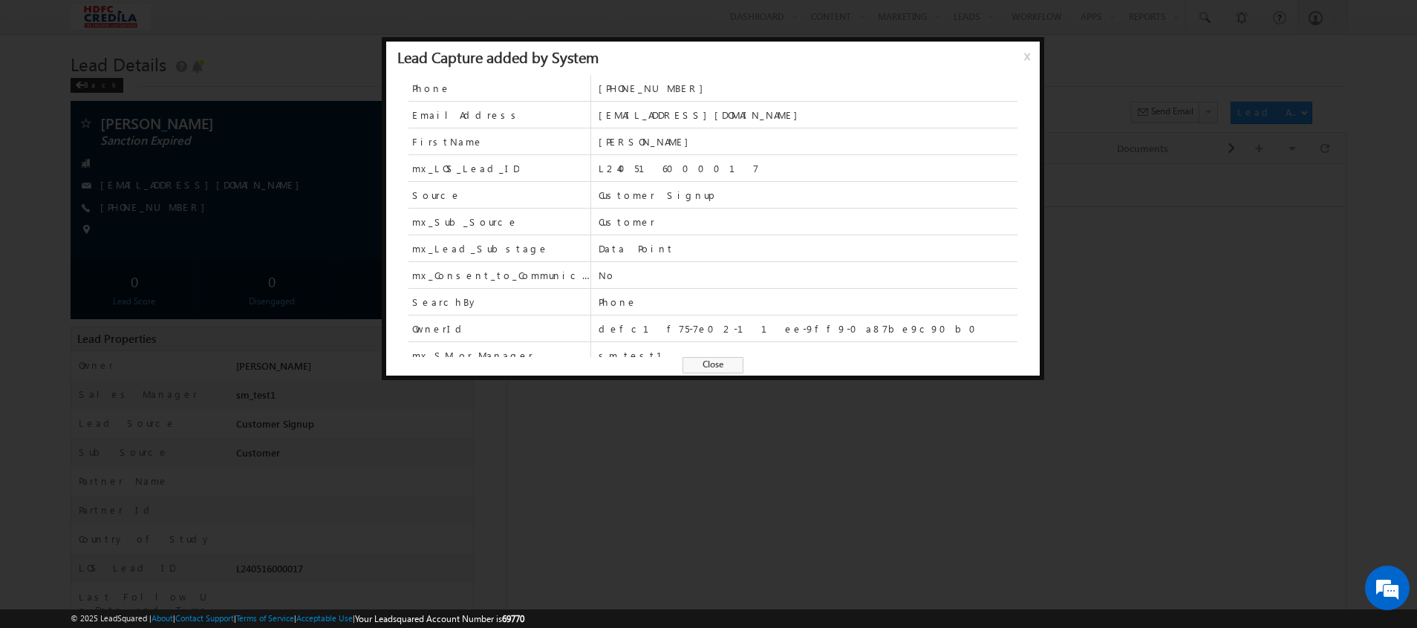
click at [731, 533] on div at bounding box center [708, 314] width 1417 height 628
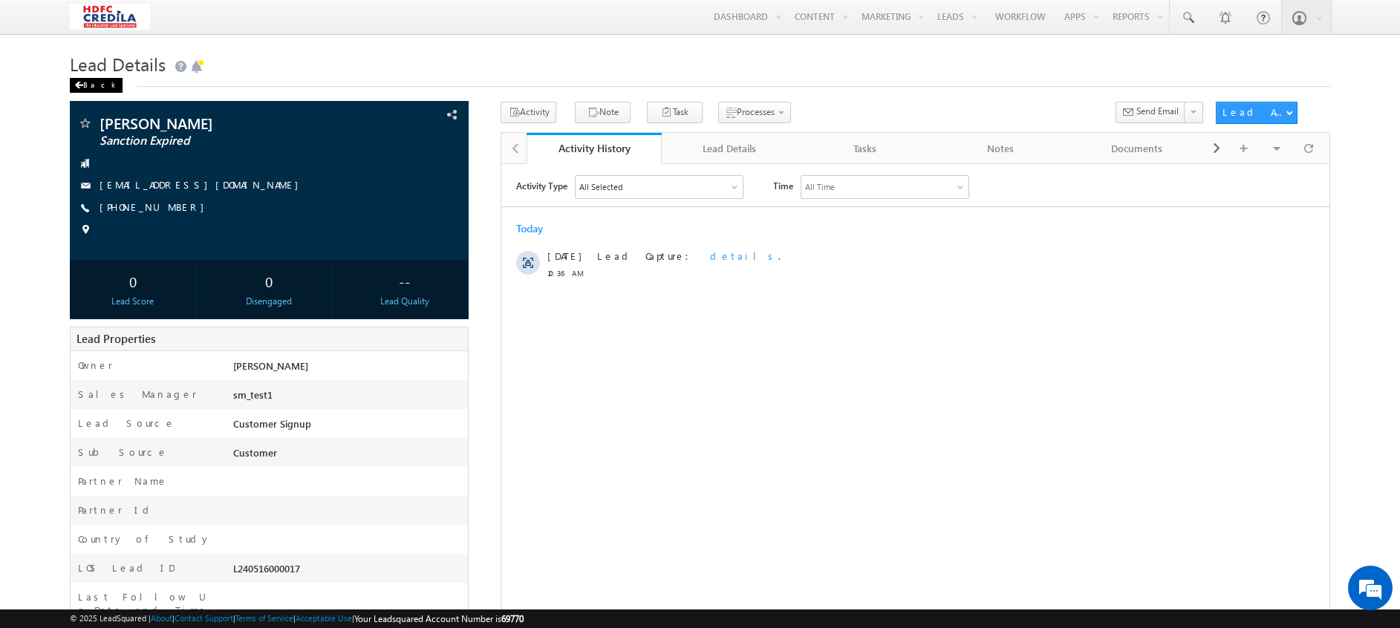
click at [86, 87] on div "Back" at bounding box center [96, 85] width 53 height 15
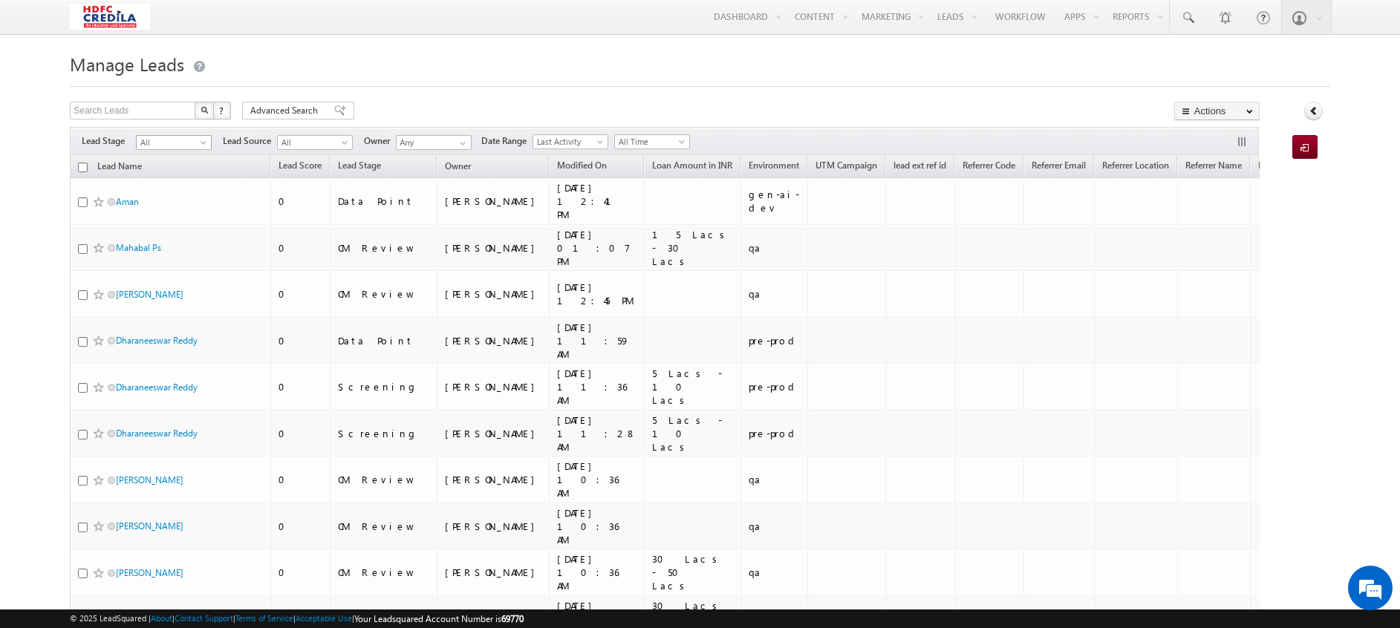
click at [180, 149] on span "All" at bounding box center [172, 142] width 71 height 13
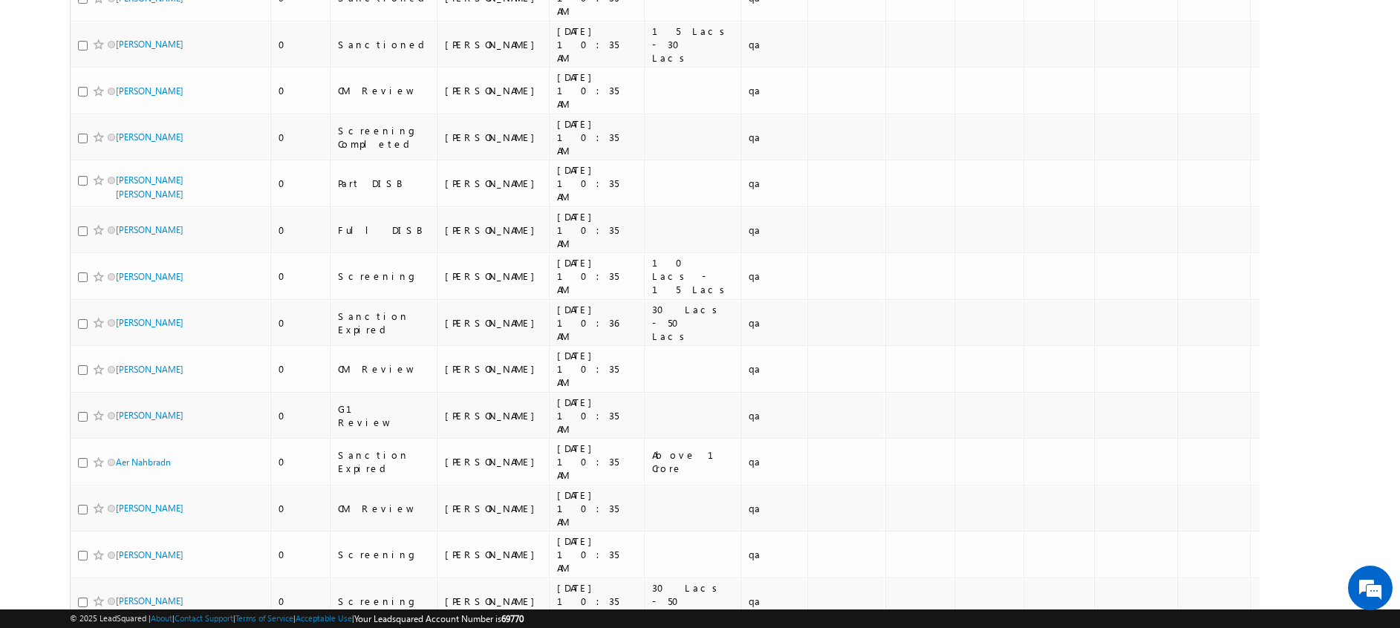
scroll to position [2247, 0]
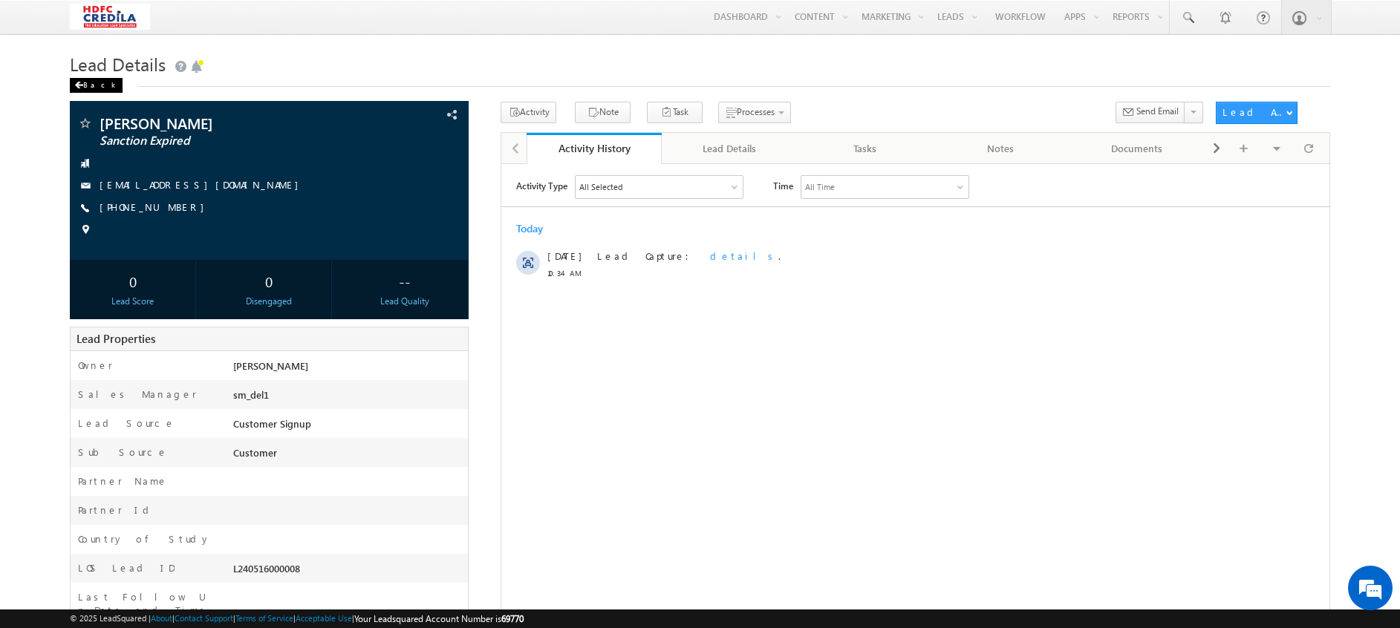
click at [99, 88] on div "Back" at bounding box center [96, 85] width 53 height 15
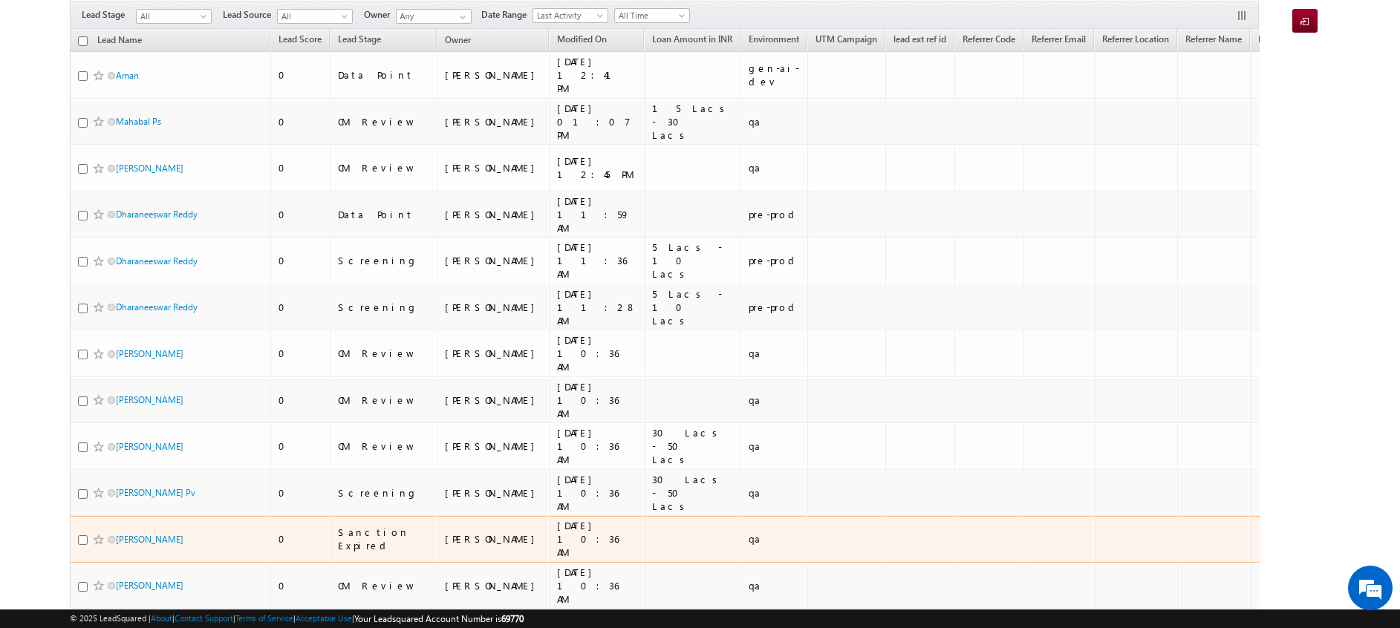
scroll to position [57, 0]
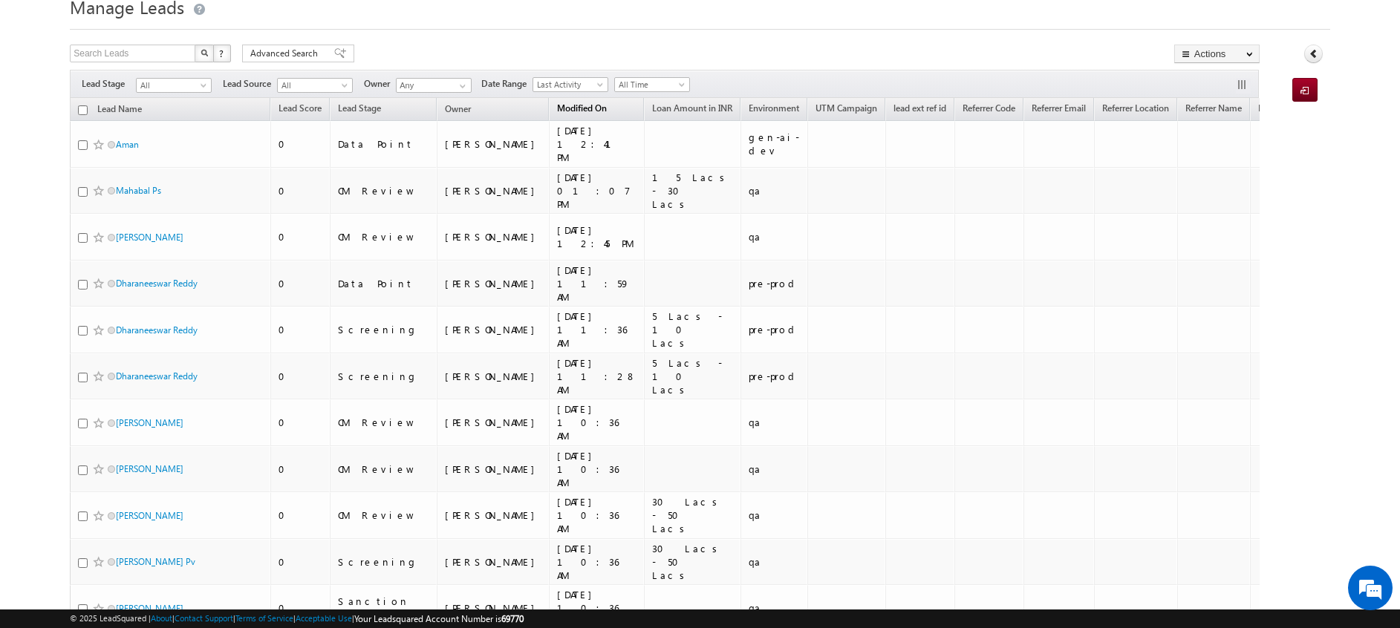
click at [557, 107] on span "Modified On" at bounding box center [582, 107] width 50 height 11
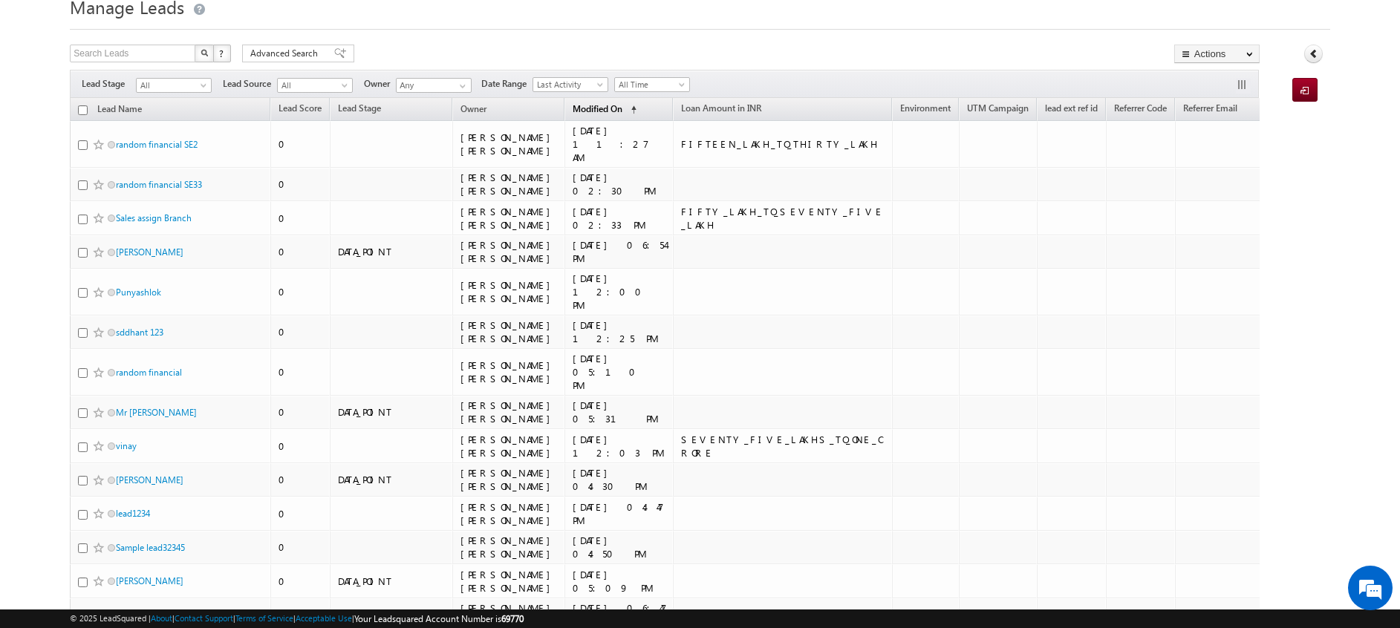
click at [573, 111] on span "Modified On" at bounding box center [598, 108] width 50 height 11
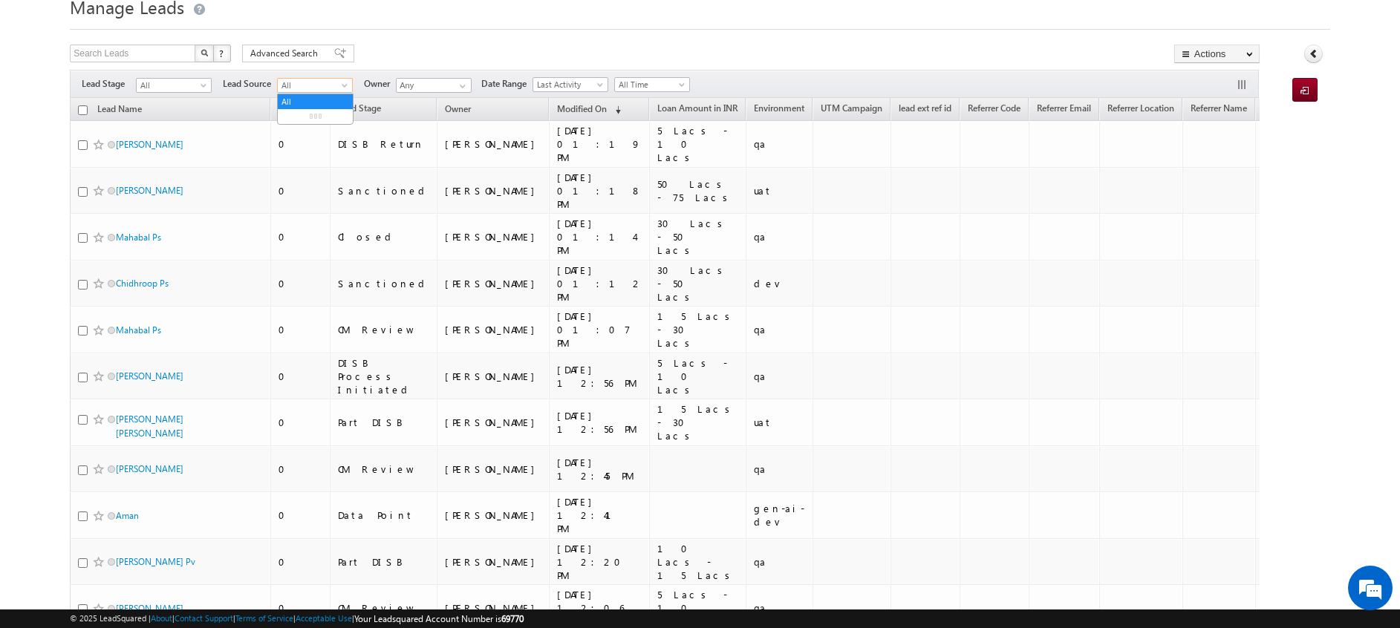
click at [307, 87] on span "All" at bounding box center [313, 85] width 71 height 13
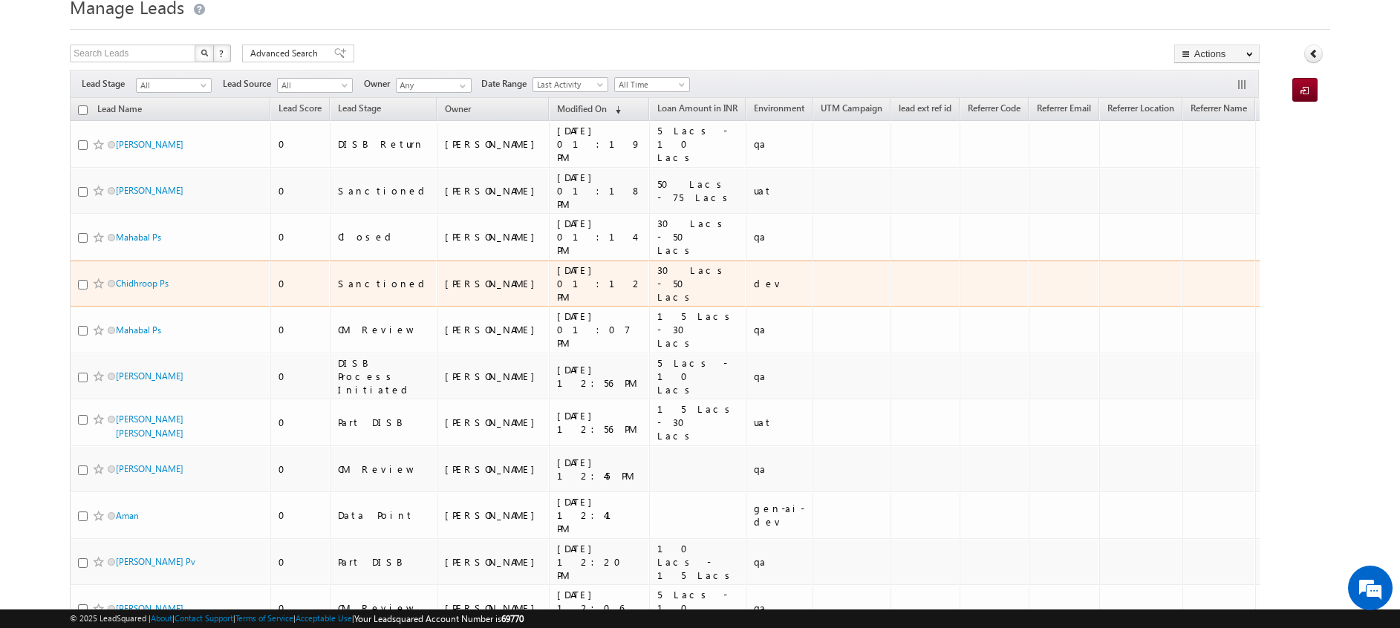
click at [746, 261] on td "dev" at bounding box center [779, 284] width 67 height 47
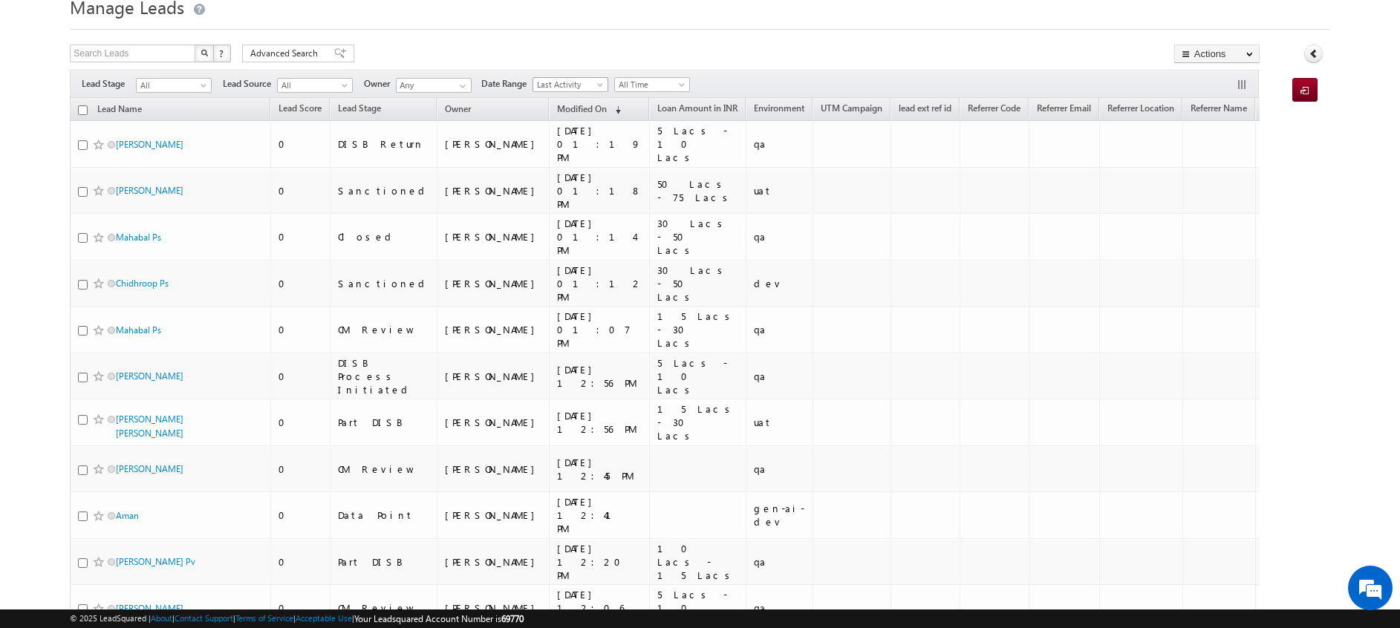
click at [582, 82] on span "Last Activity" at bounding box center [568, 84] width 71 height 13
click at [587, 100] on link "Last Activity" at bounding box center [572, 100] width 75 height 13
click at [654, 84] on span "All Time" at bounding box center [650, 84] width 71 height 13
click at [659, 86] on span "All Time" at bounding box center [650, 84] width 71 height 13
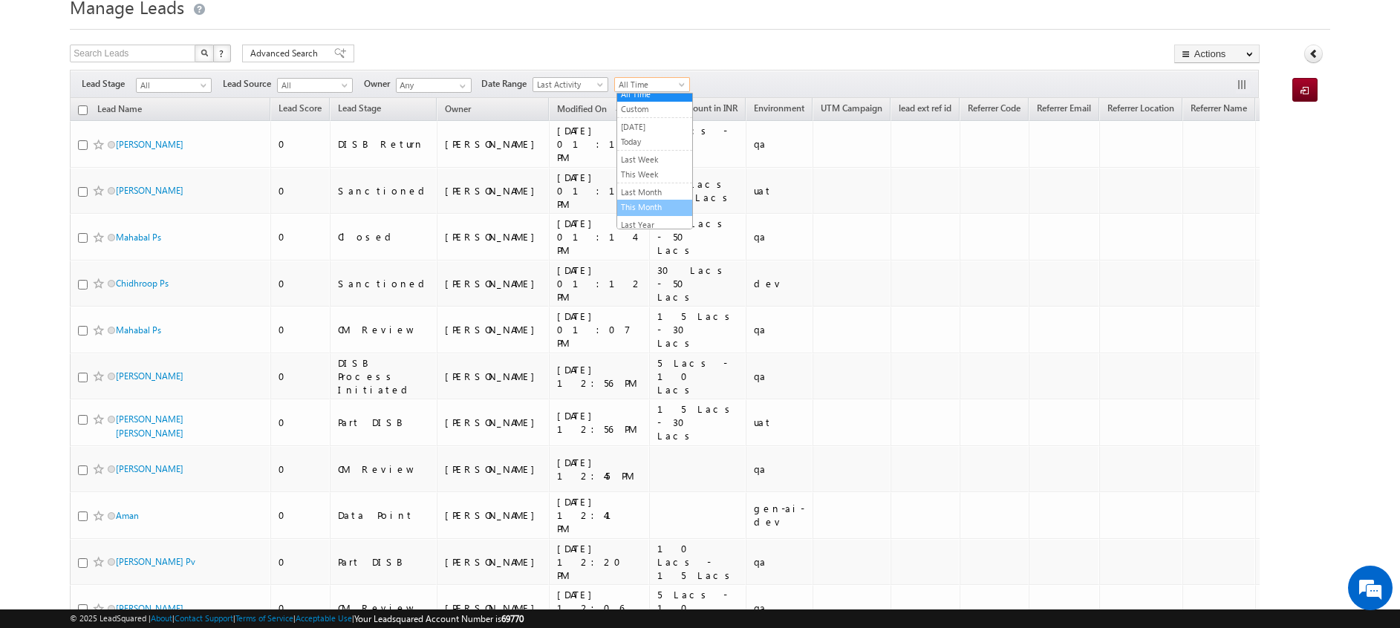
scroll to position [4, 0]
click at [640, 192] on link "Last Month" at bounding box center [654, 194] width 75 height 13
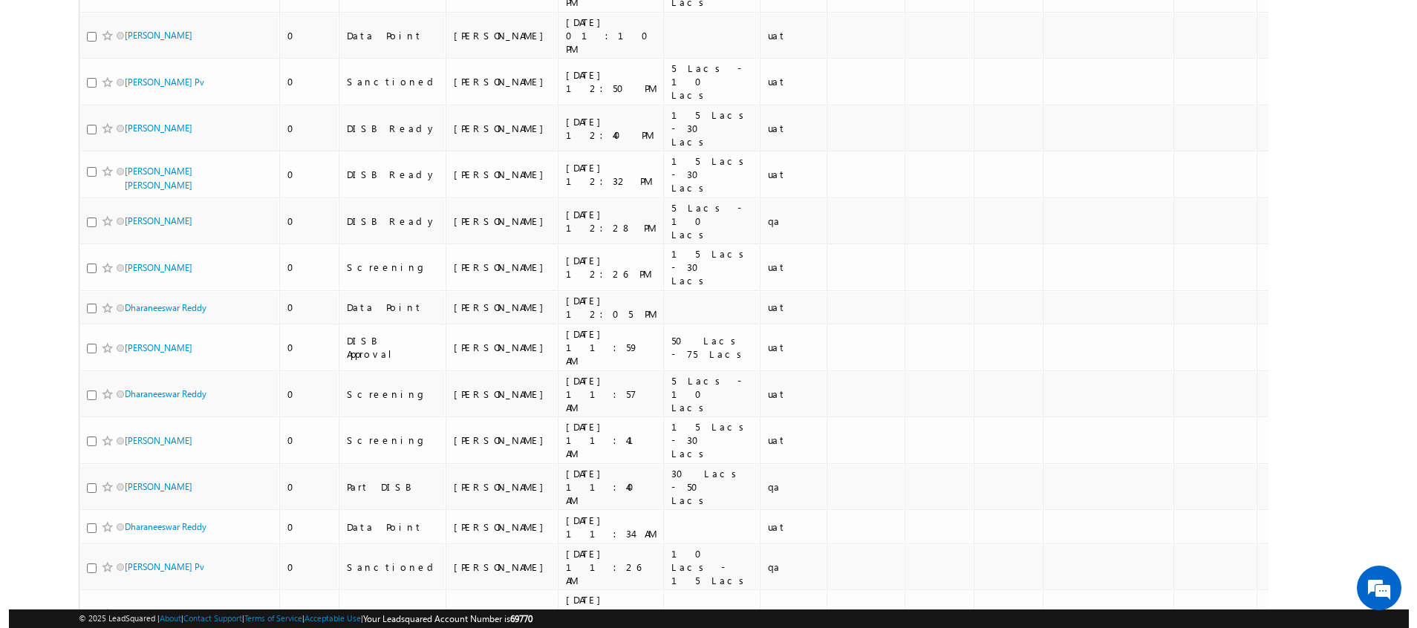
scroll to position [0, 0]
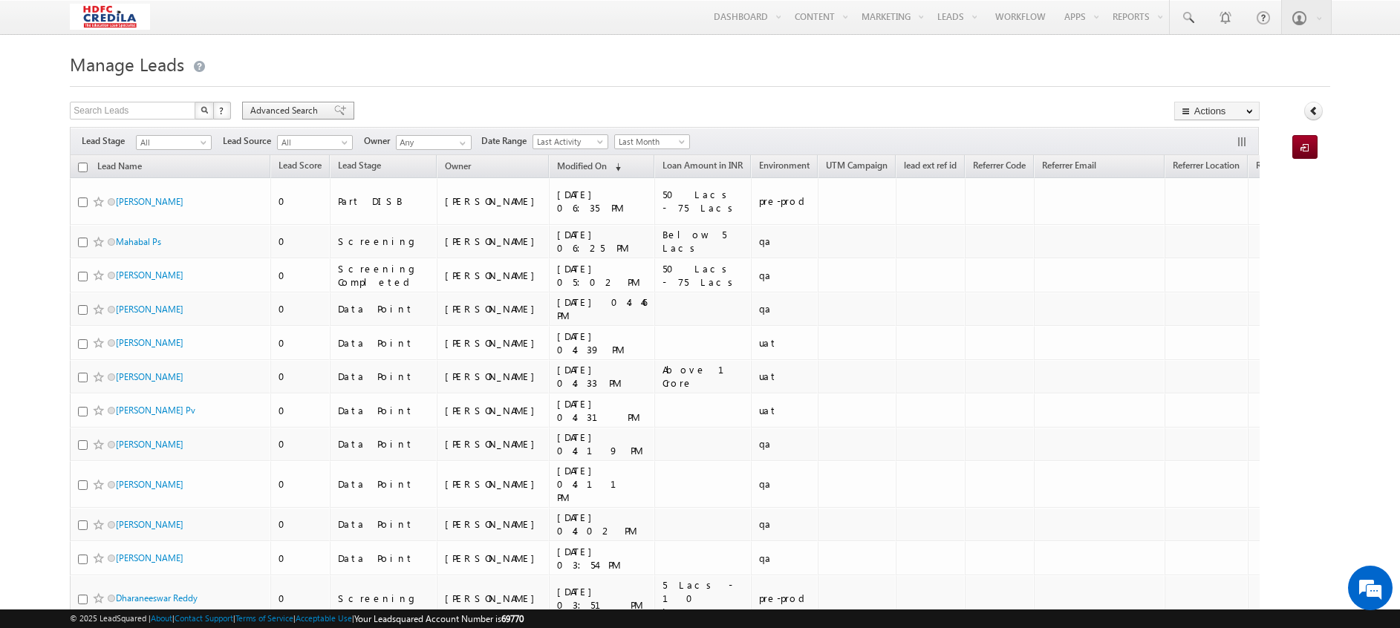
click at [307, 113] on span "Advanced Search" at bounding box center [286, 110] width 72 height 13
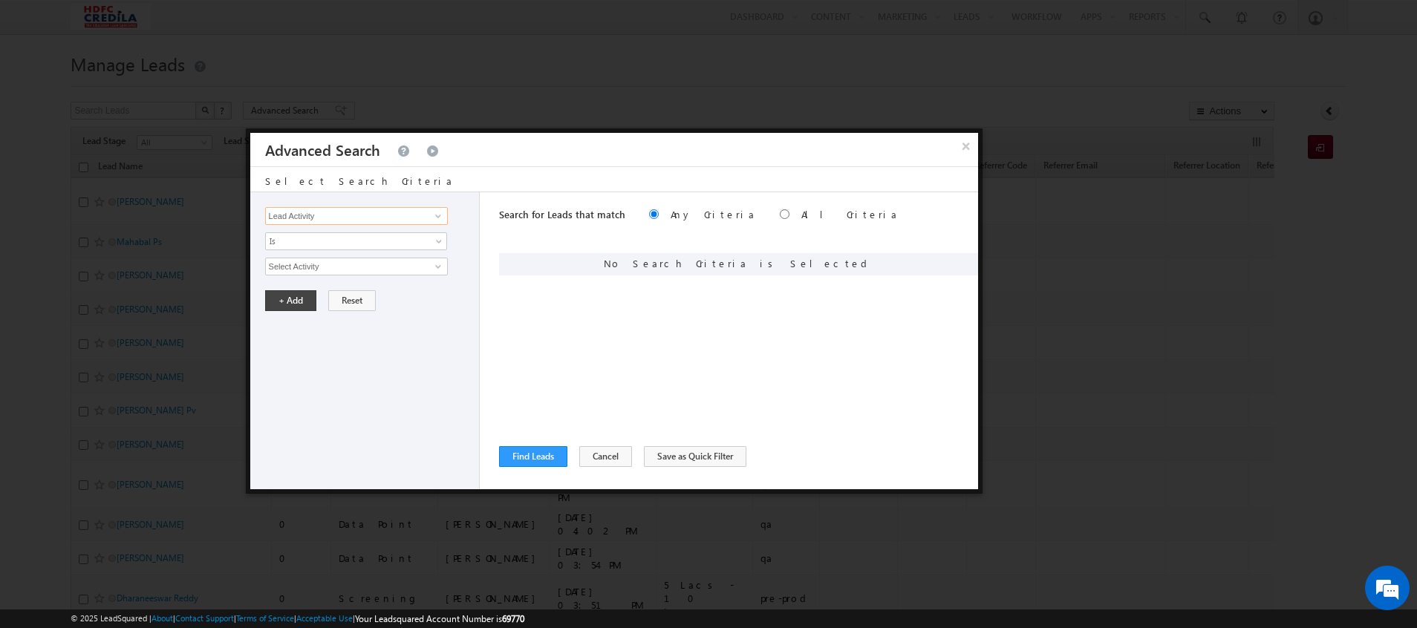
click at [362, 218] on input "Lead Activity" at bounding box center [356, 216] width 183 height 18
click at [428, 216] on link at bounding box center [436, 216] width 19 height 15
click at [780, 216] on input "radio" at bounding box center [785, 214] width 10 height 10
radio input "true"
click at [391, 221] on input "Lead Activity" at bounding box center [356, 216] width 183 height 18
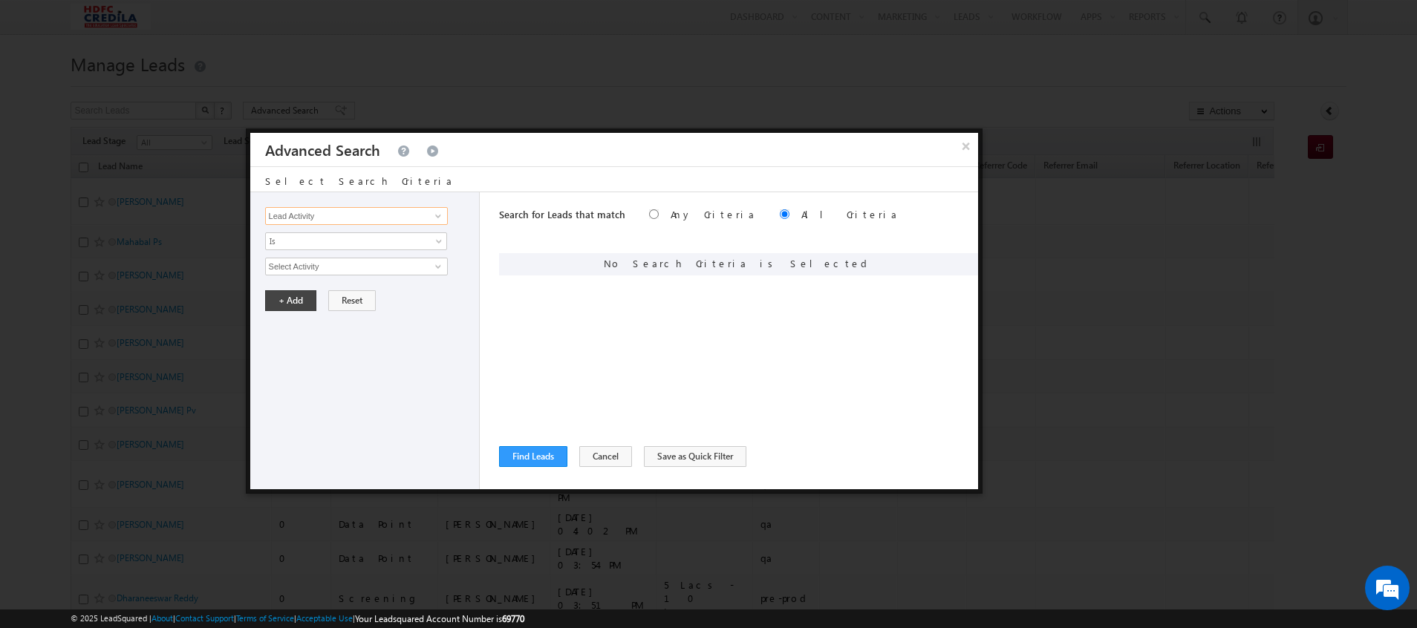
click at [423, 221] on input "Lead Activity" at bounding box center [356, 216] width 183 height 18
click at [431, 215] on link at bounding box center [436, 216] width 19 height 15
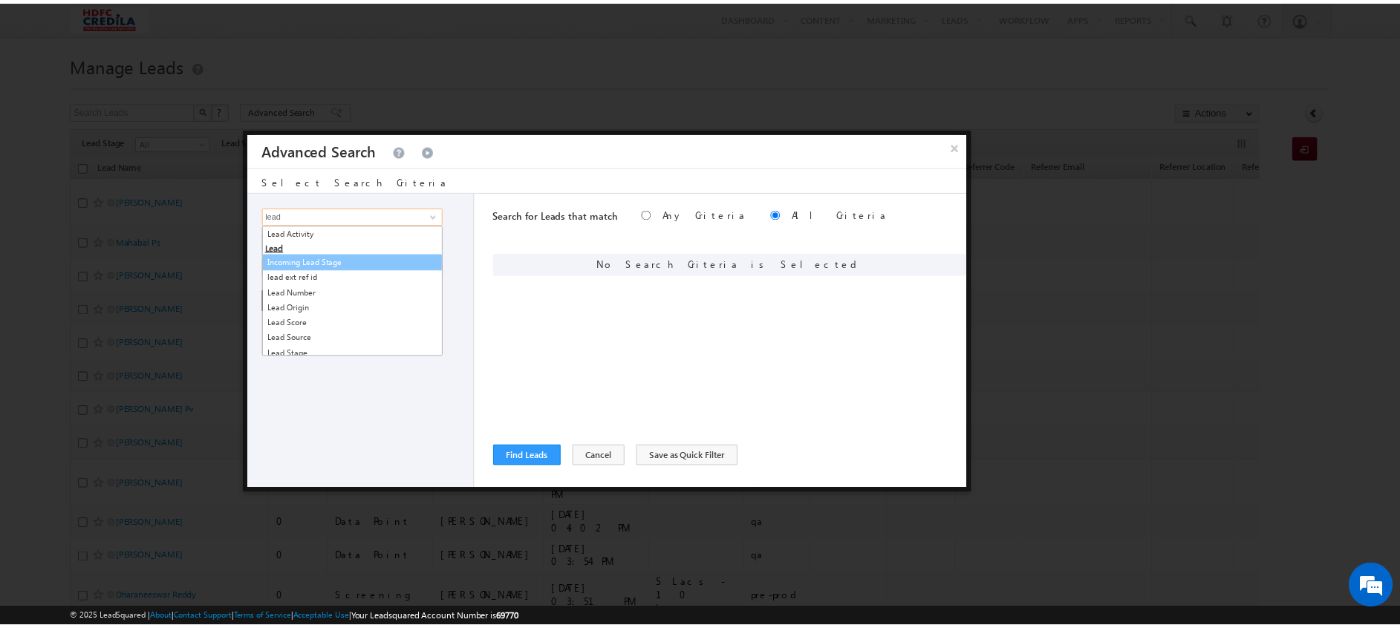
scroll to position [21, 0]
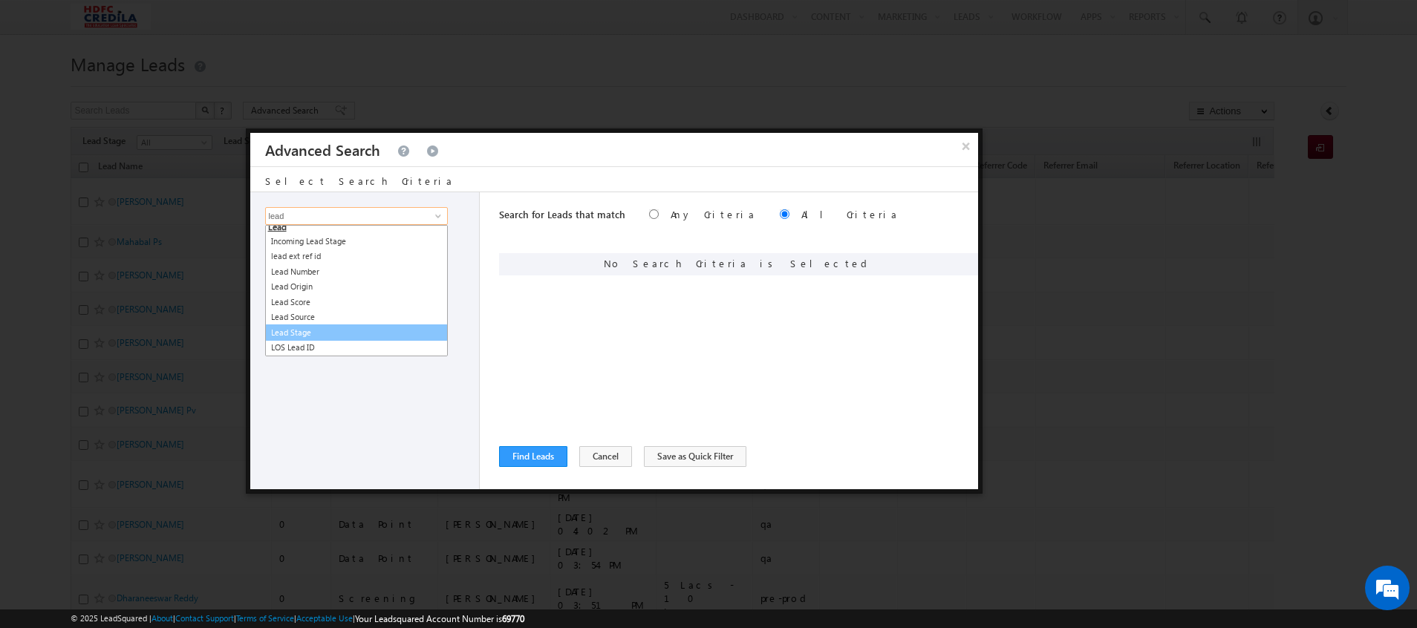
click at [299, 328] on link "Lead Stage" at bounding box center [356, 333] width 183 height 17
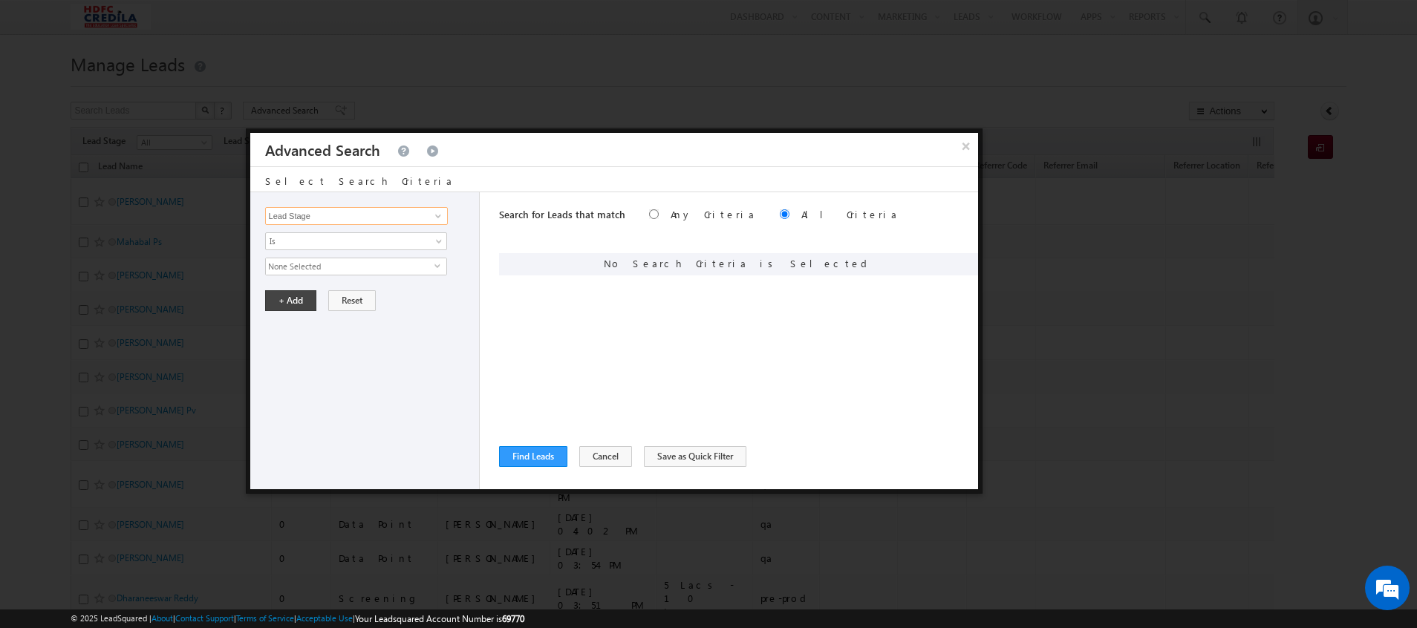
type input "Lead Stage"
click at [299, 268] on span "None Selected" at bounding box center [350, 266] width 169 height 16
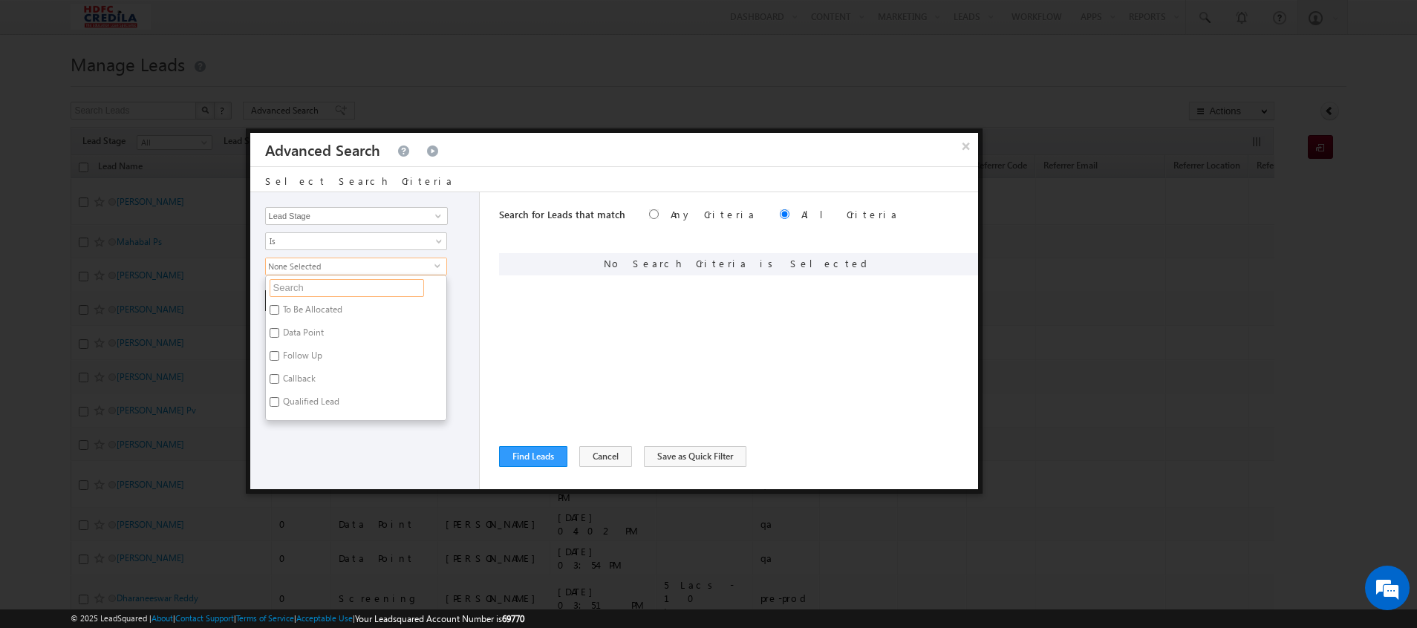
click at [293, 285] on input "text" at bounding box center [347, 288] width 154 height 18
type input "s"
type input "sanc"
type input "sanct"
click at [378, 337] on div "Lead Activity Task Sales Group Prospect Id ACH EDC ACH status Address 1 Address…" at bounding box center [365, 340] width 230 height 297
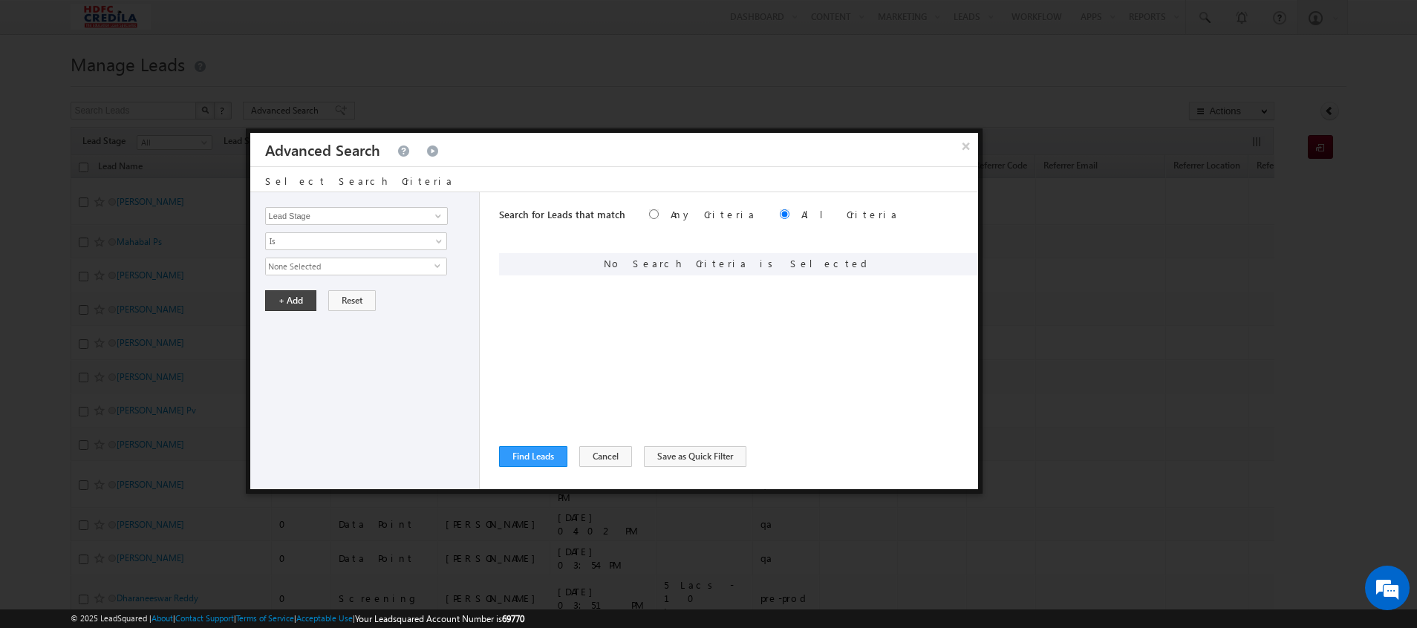
click at [326, 268] on span "None Selected" at bounding box center [350, 266] width 169 height 16
click at [332, 286] on input "sanctoned" at bounding box center [347, 288] width 154 height 18
type input "sanct"
click at [281, 307] on label "Sanctioned" at bounding box center [304, 312] width 76 height 23
click at [279, 307] on input "Sanctioned" at bounding box center [275, 310] width 10 height 10
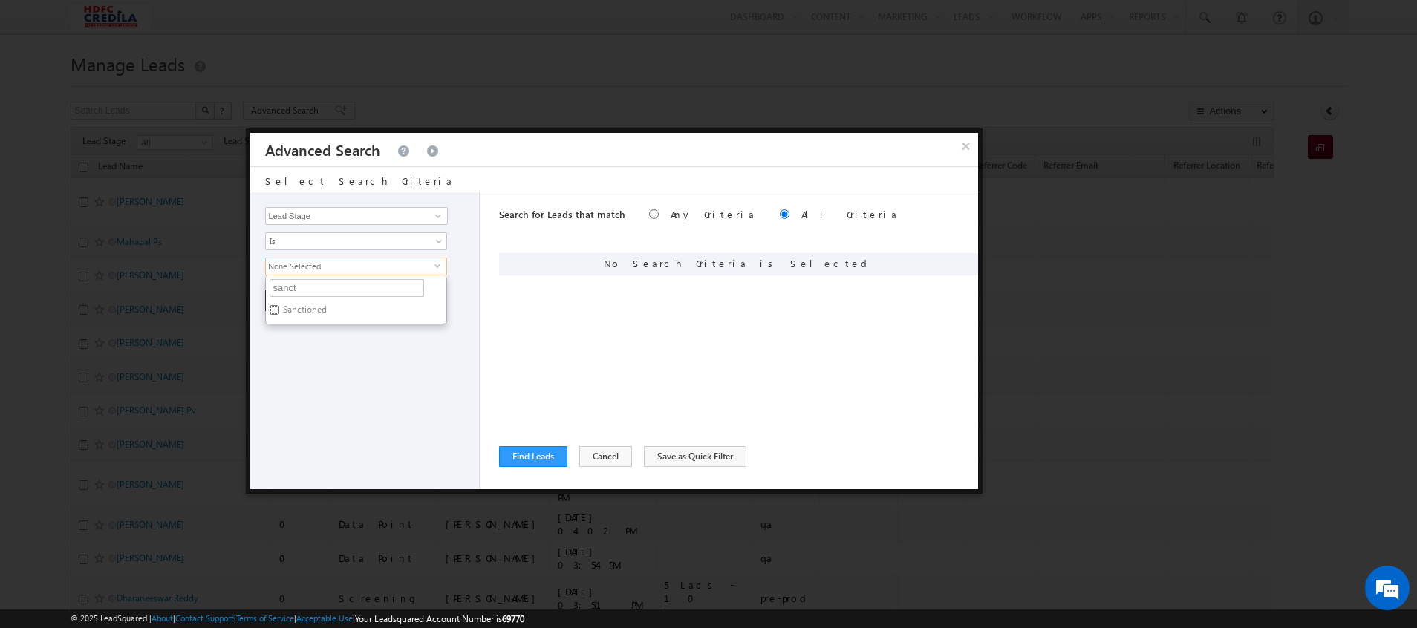
checkbox input "true"
click at [647, 362] on div "Search for Leads that match Any Criteria All Criteria Note that the current tri…" at bounding box center [738, 340] width 479 height 297
click at [290, 301] on button "+ Add" at bounding box center [290, 300] width 51 height 21
click at [942, 259] on span at bounding box center [944, 262] width 10 height 10
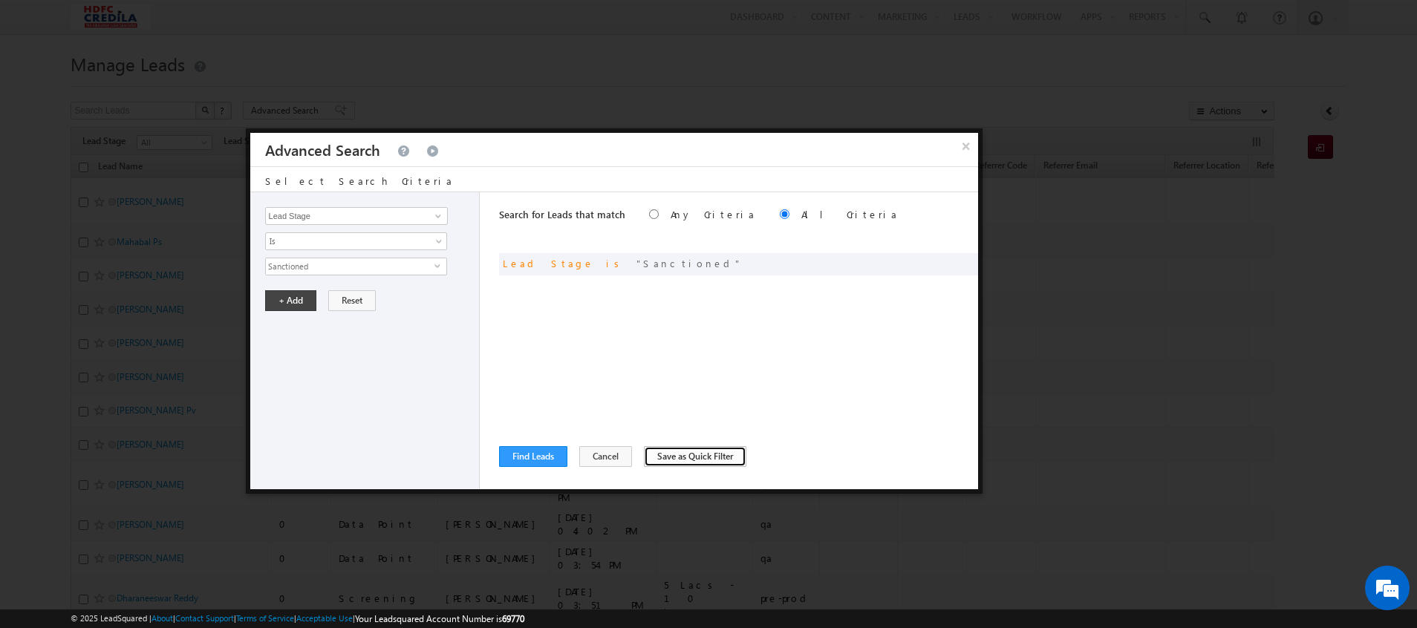
click at [659, 455] on button "Save as Quick Filter" at bounding box center [695, 456] width 102 height 21
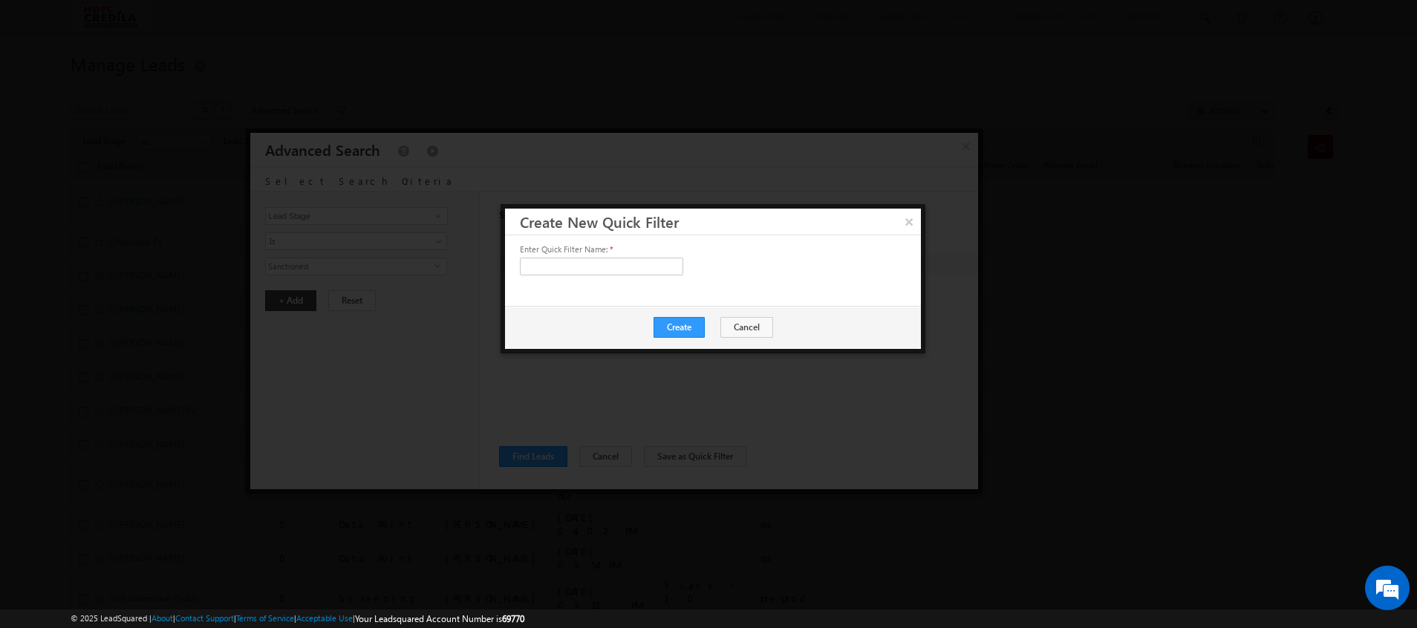
click at [770, 330] on div "Create Cancel" at bounding box center [713, 327] width 416 height 43
click at [737, 327] on button "Cancel" at bounding box center [746, 327] width 53 height 21
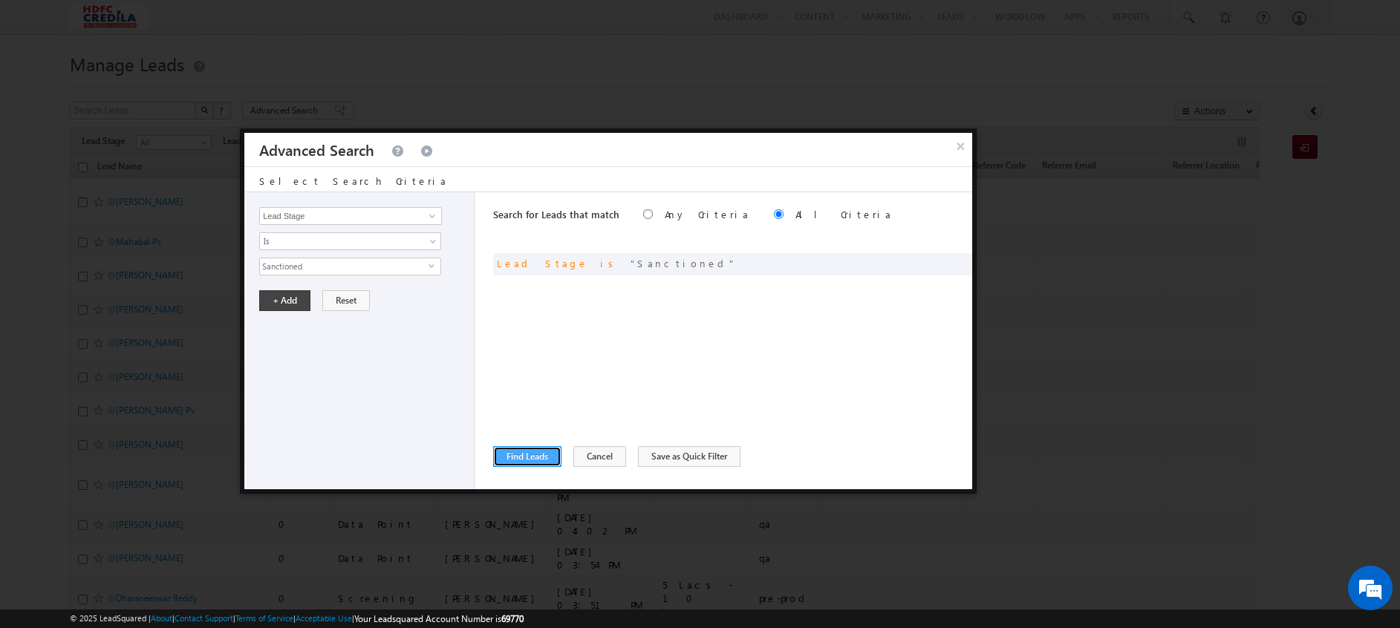
click at [524, 460] on button "Find Leads" at bounding box center [527, 456] width 68 height 21
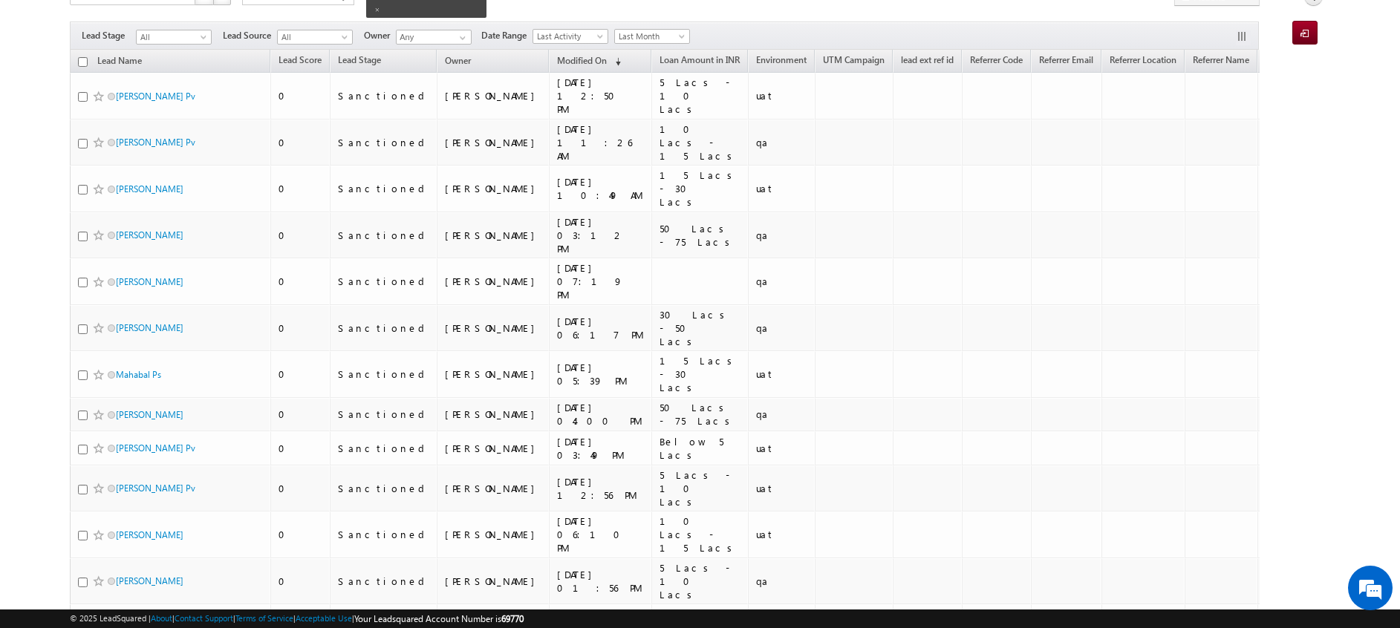
scroll to position [0, 0]
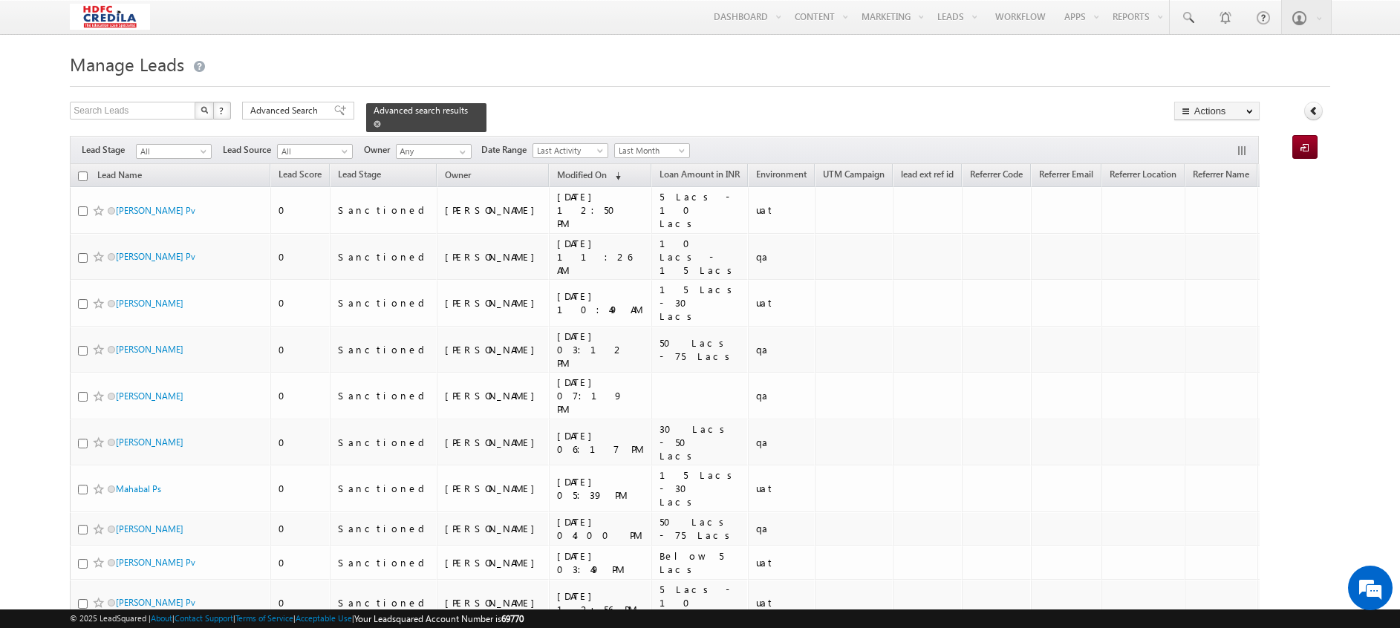
click at [458, 108] on div "Advanced search results" at bounding box center [426, 117] width 120 height 29
click at [381, 120] on span at bounding box center [377, 123] width 7 height 7
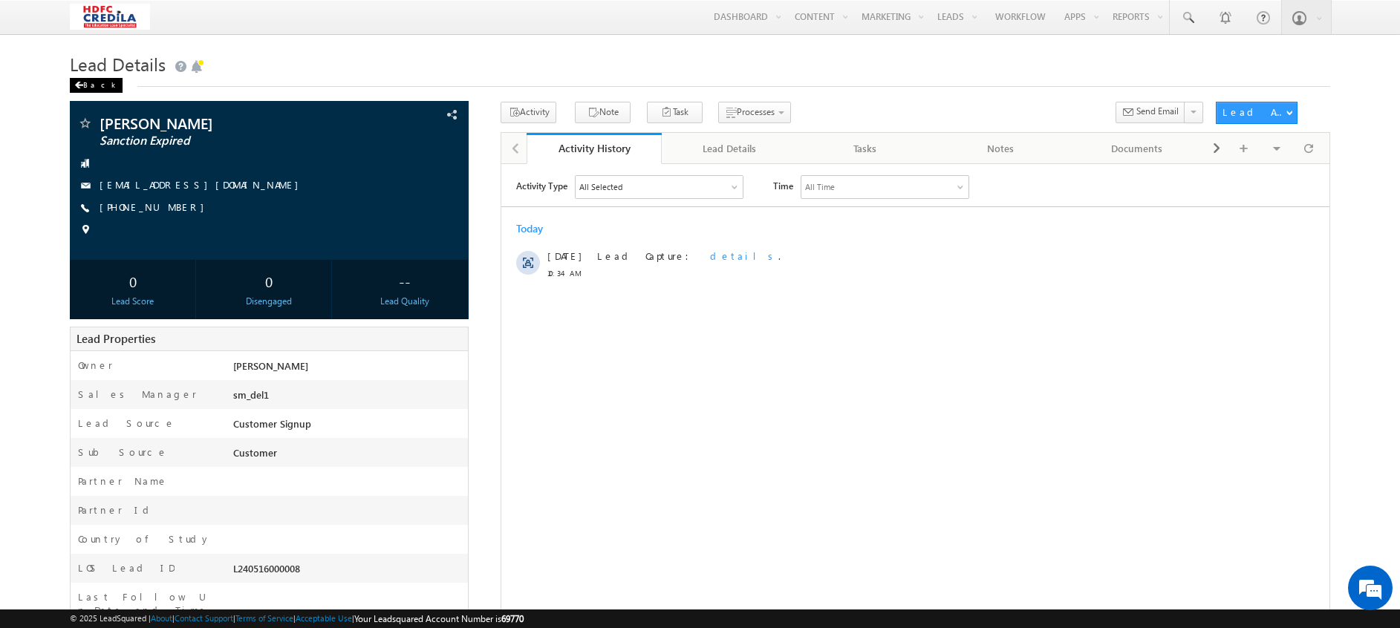
click at [81, 80] on div "Back" at bounding box center [96, 85] width 53 height 15
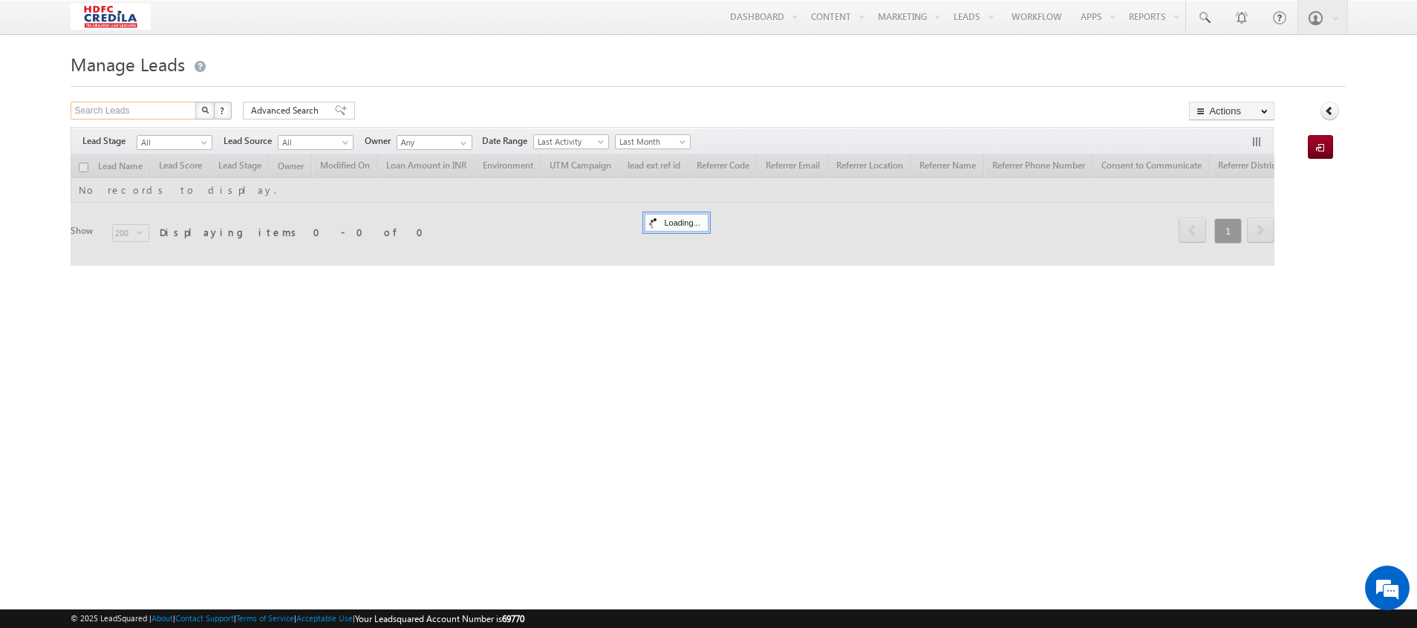
click at [149, 114] on input "Search Leads" at bounding box center [134, 111] width 127 height 18
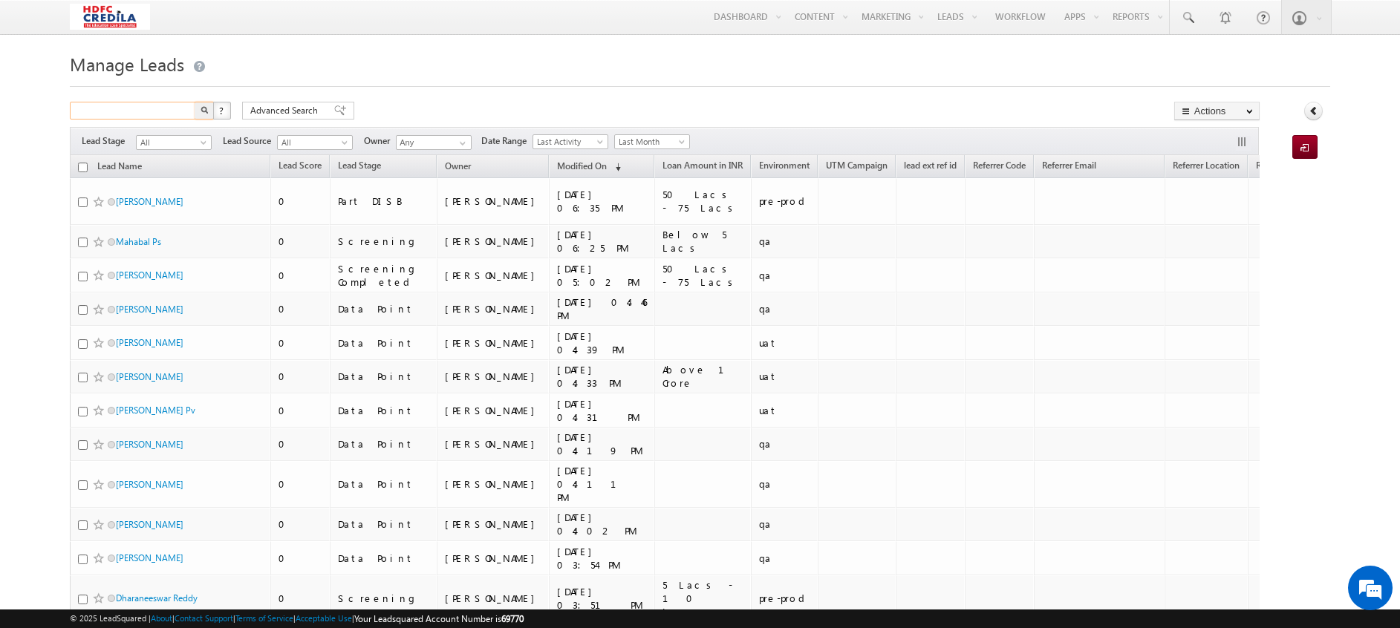
click at [139, 112] on input "text" at bounding box center [133, 111] width 127 height 18
paste input "4509888877"
type input "4509888877"
click at [201, 111] on img "button" at bounding box center [204, 109] width 7 height 7
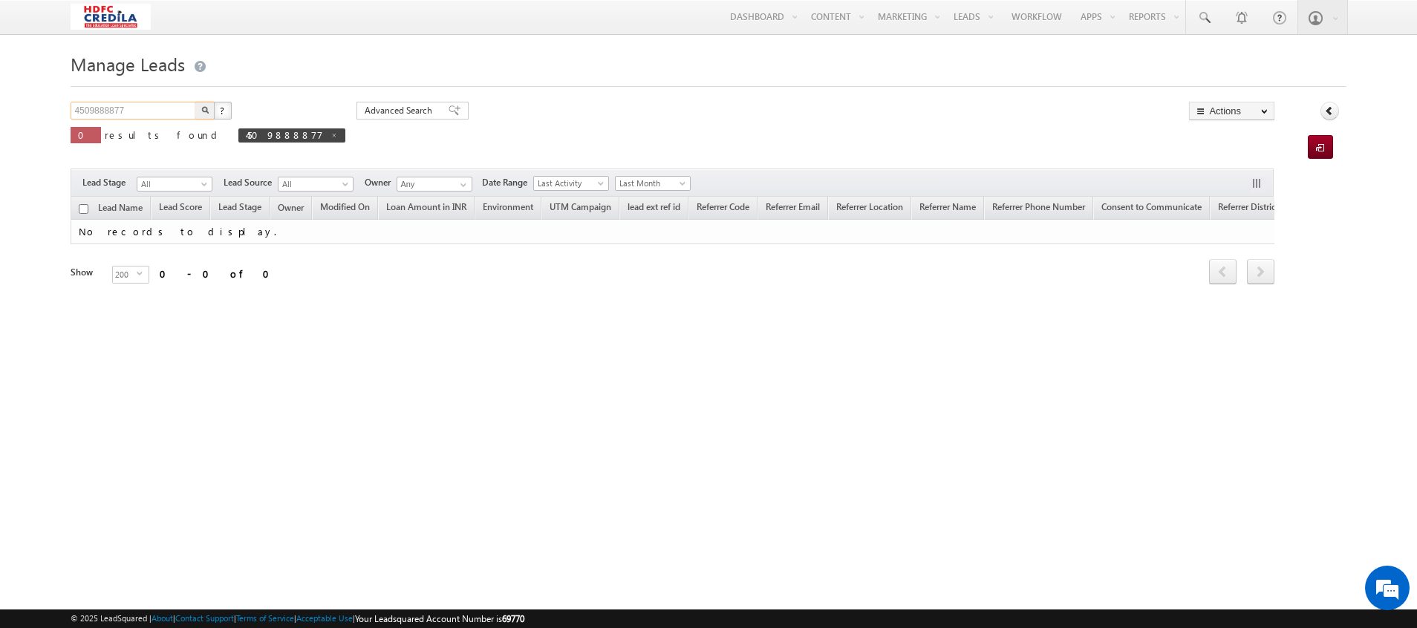
click at [144, 114] on input "4509888877" at bounding box center [134, 111] width 127 height 18
click at [195, 102] on button "button" at bounding box center [204, 111] width 19 height 18
click at [330, 138] on span at bounding box center [333, 134] width 7 height 7
type input "Search Leads"
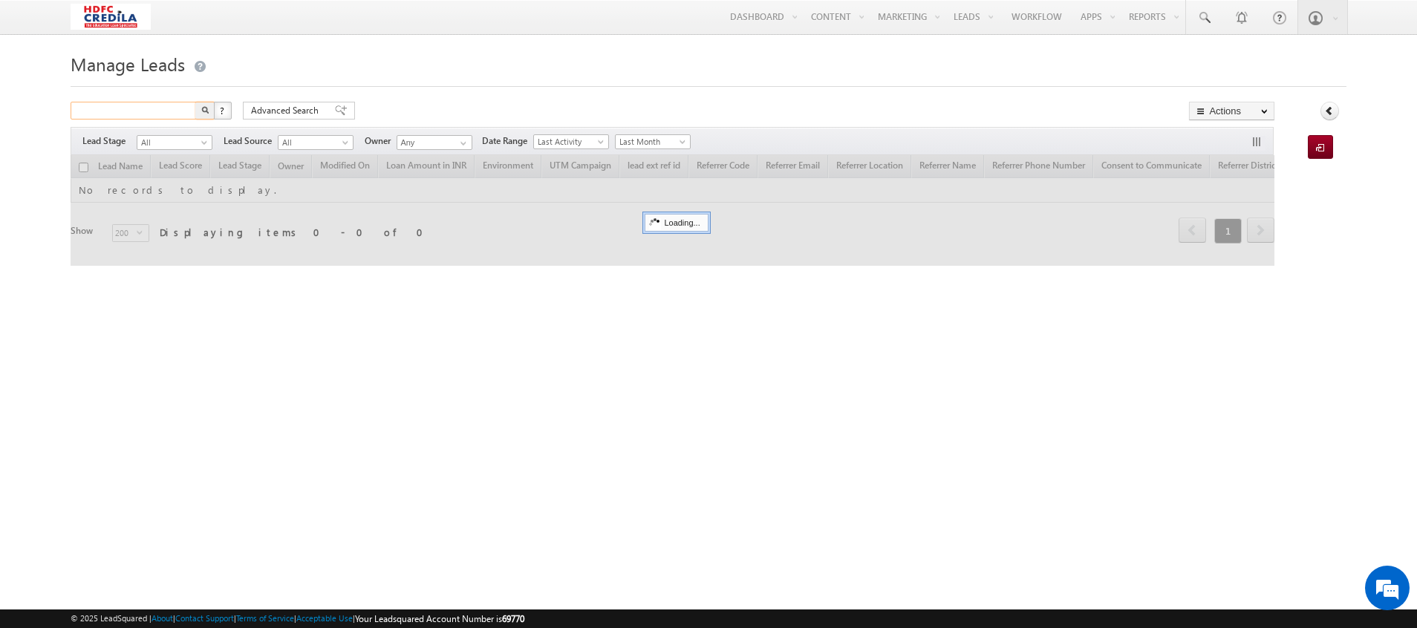
click at [143, 114] on input "text" at bounding box center [134, 111] width 127 height 18
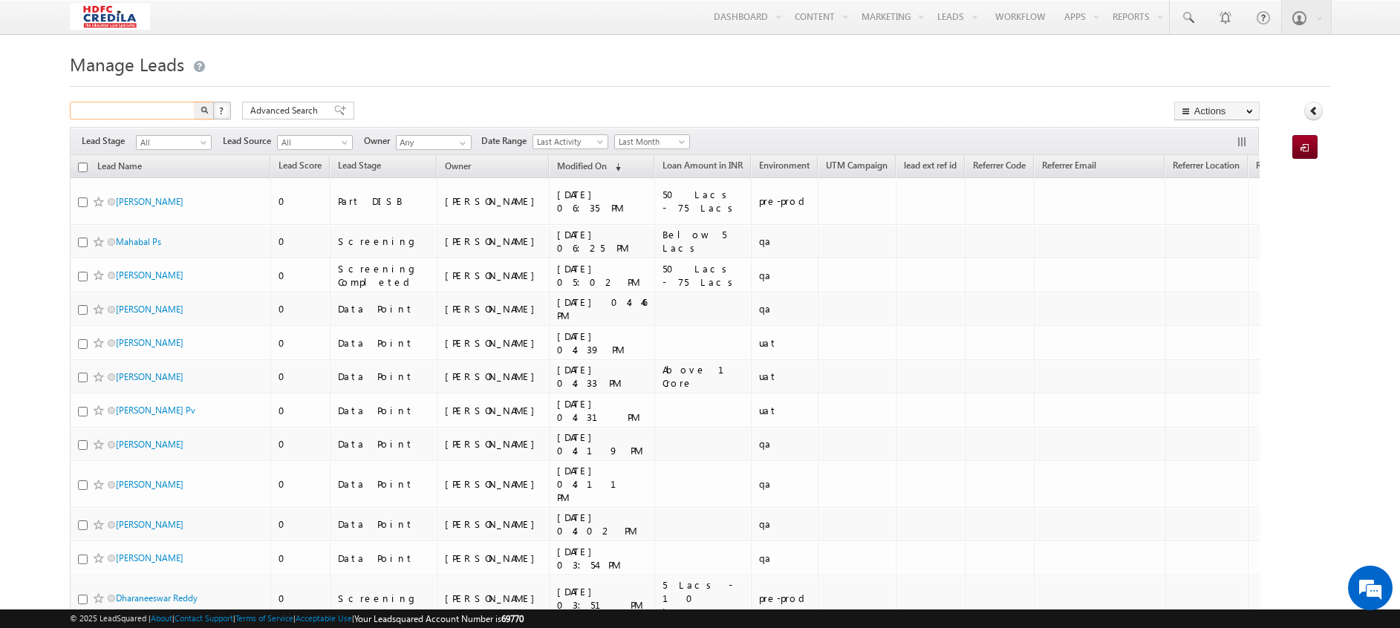
paste input "4509888877"
type input "4509888877"
click at [195, 102] on button "button" at bounding box center [204, 111] width 19 height 18
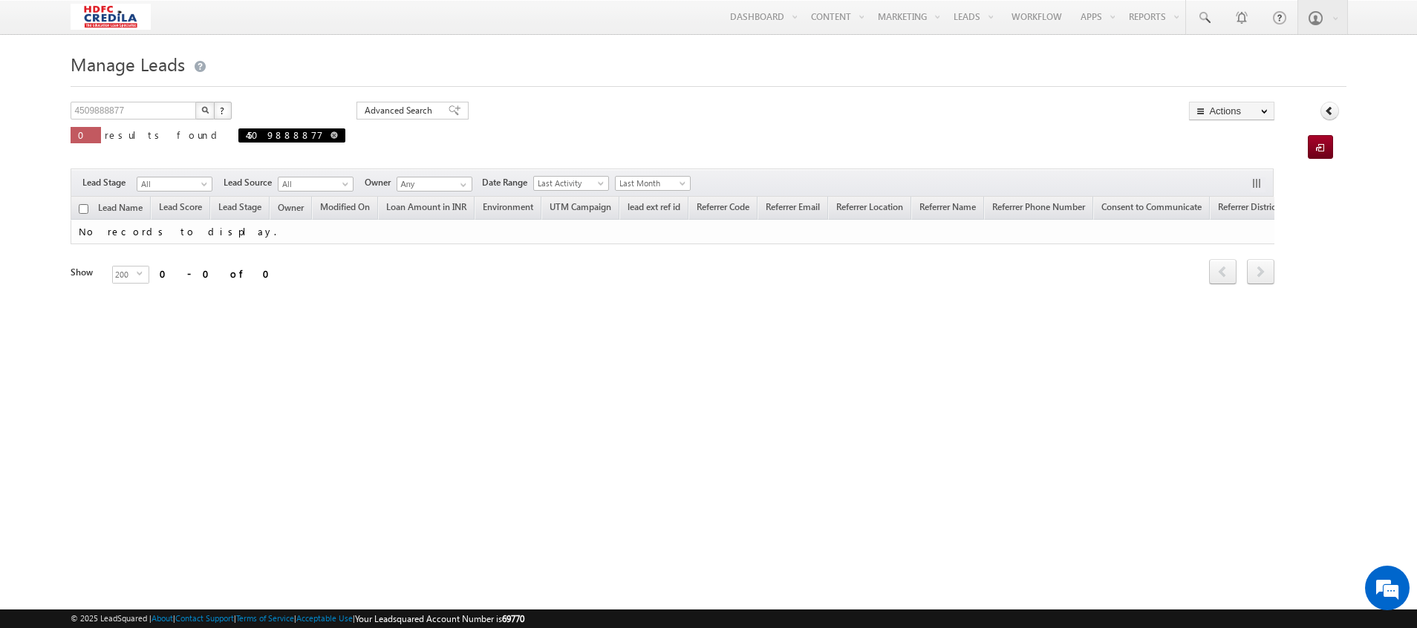
click at [330, 139] on span at bounding box center [333, 134] width 7 height 7
type input "Search Leads"
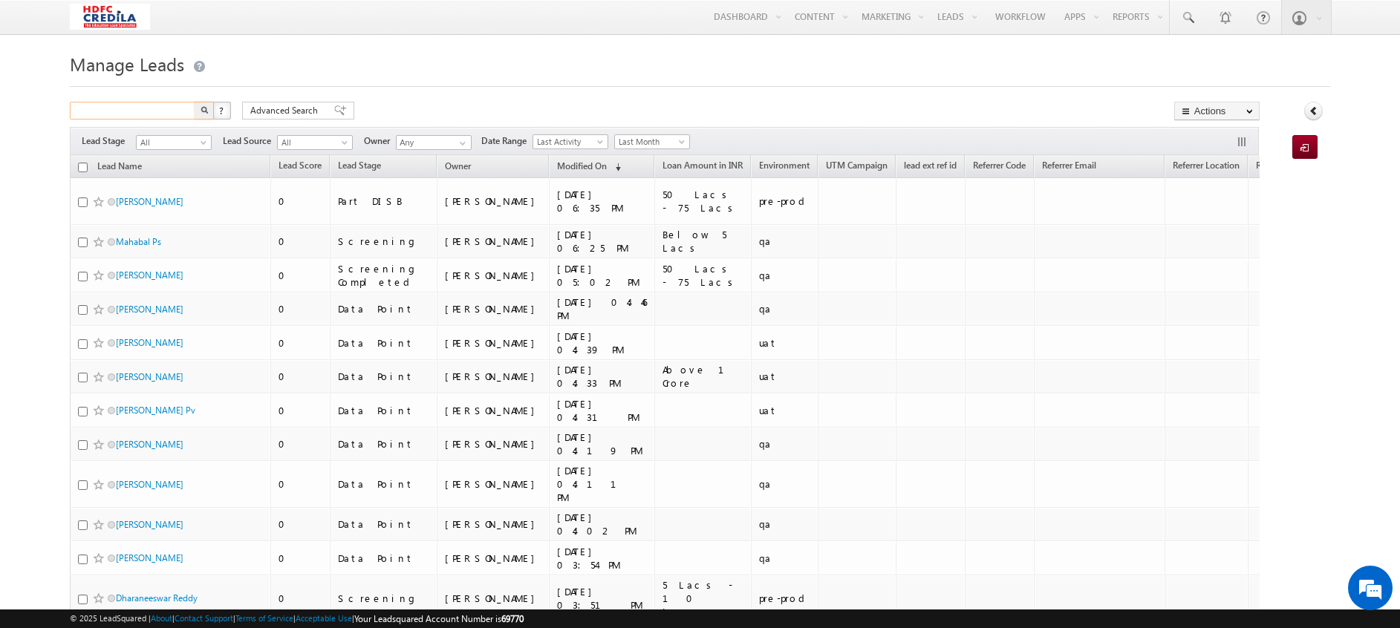
click at [106, 108] on input "text" at bounding box center [133, 111] width 127 height 18
paste input "4509888877"
click at [195, 102] on button "button" at bounding box center [204, 111] width 19 height 18
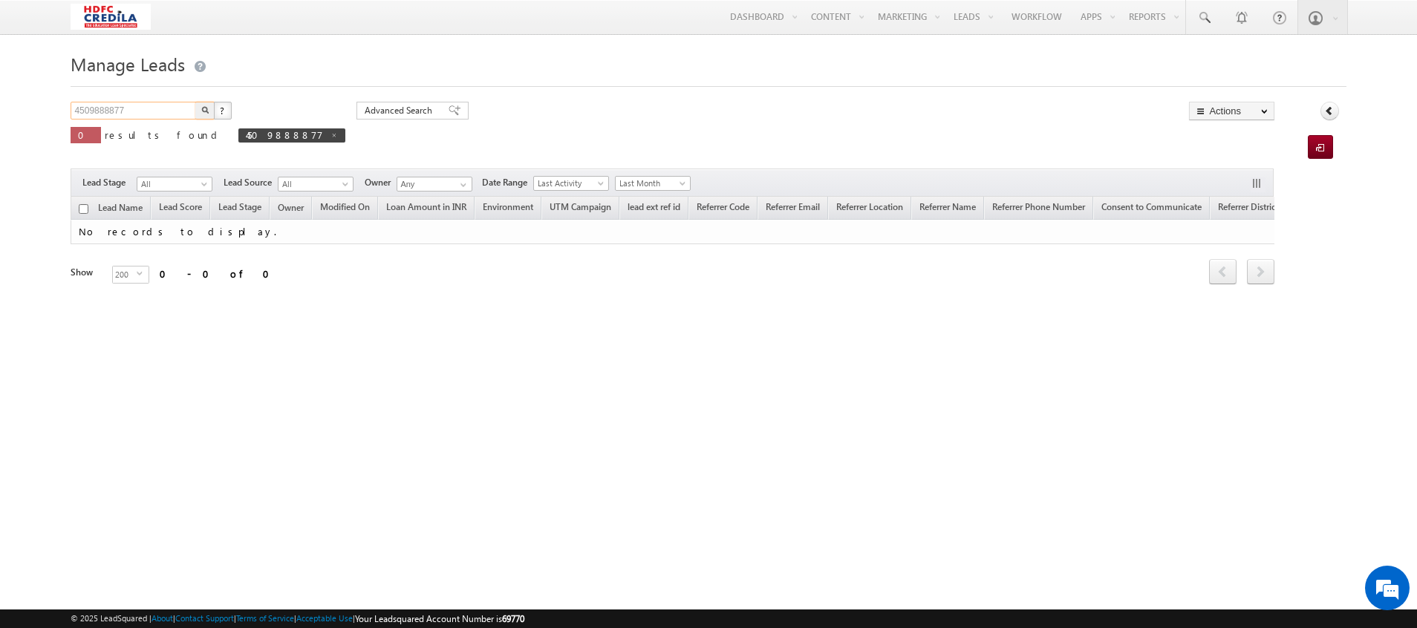
click at [165, 116] on input "4509888877" at bounding box center [134, 111] width 127 height 18
type input "4"
paste input "1966666666"
click at [195, 102] on button "button" at bounding box center [204, 111] width 19 height 18
click at [238, 136] on span "1966666666" at bounding box center [286, 135] width 97 height 14
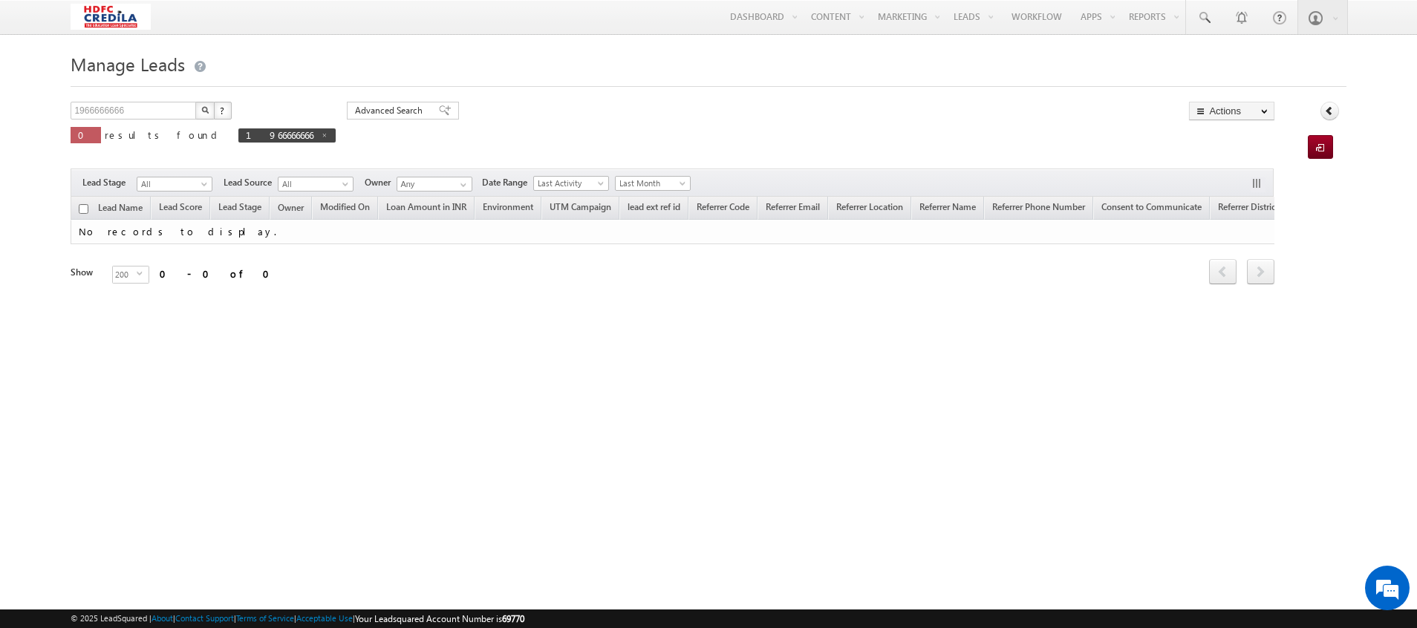
click at [321, 135] on span at bounding box center [324, 134] width 7 height 7
type input "Search Leads"
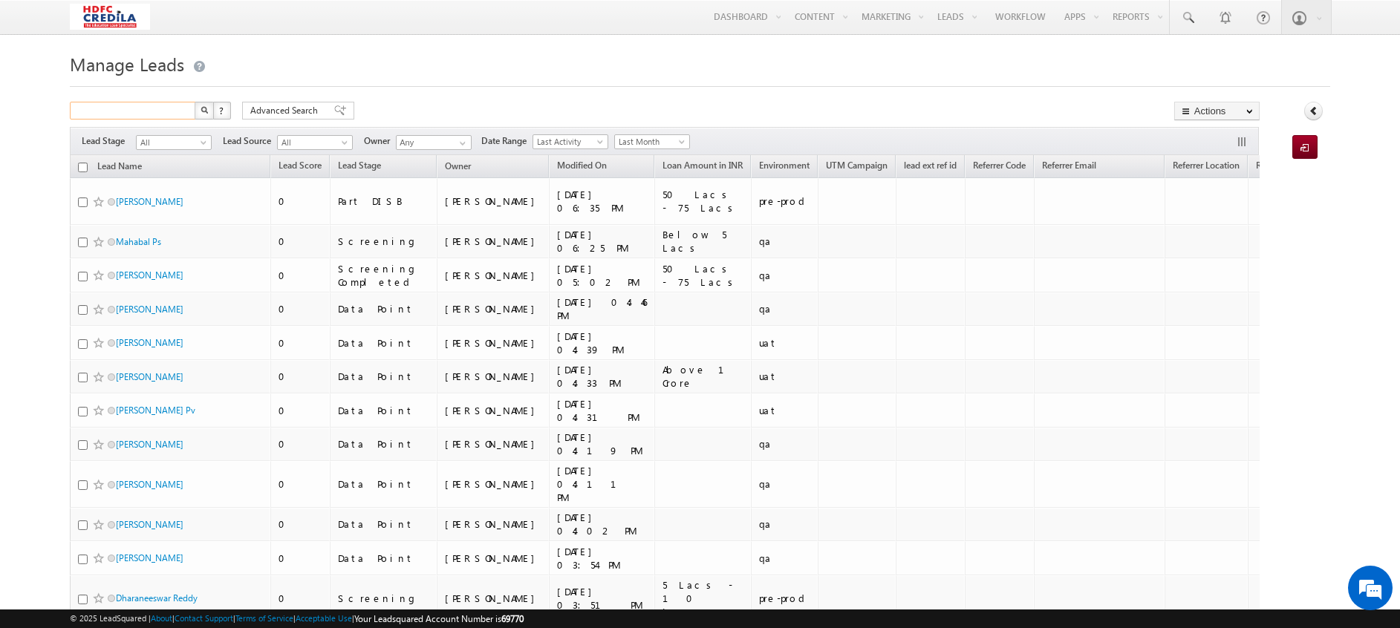
click at [143, 108] on input "text" at bounding box center [133, 111] width 127 height 18
paste input "3776574777"
type input "3776574777"
click at [195, 102] on button "button" at bounding box center [204, 111] width 19 height 18
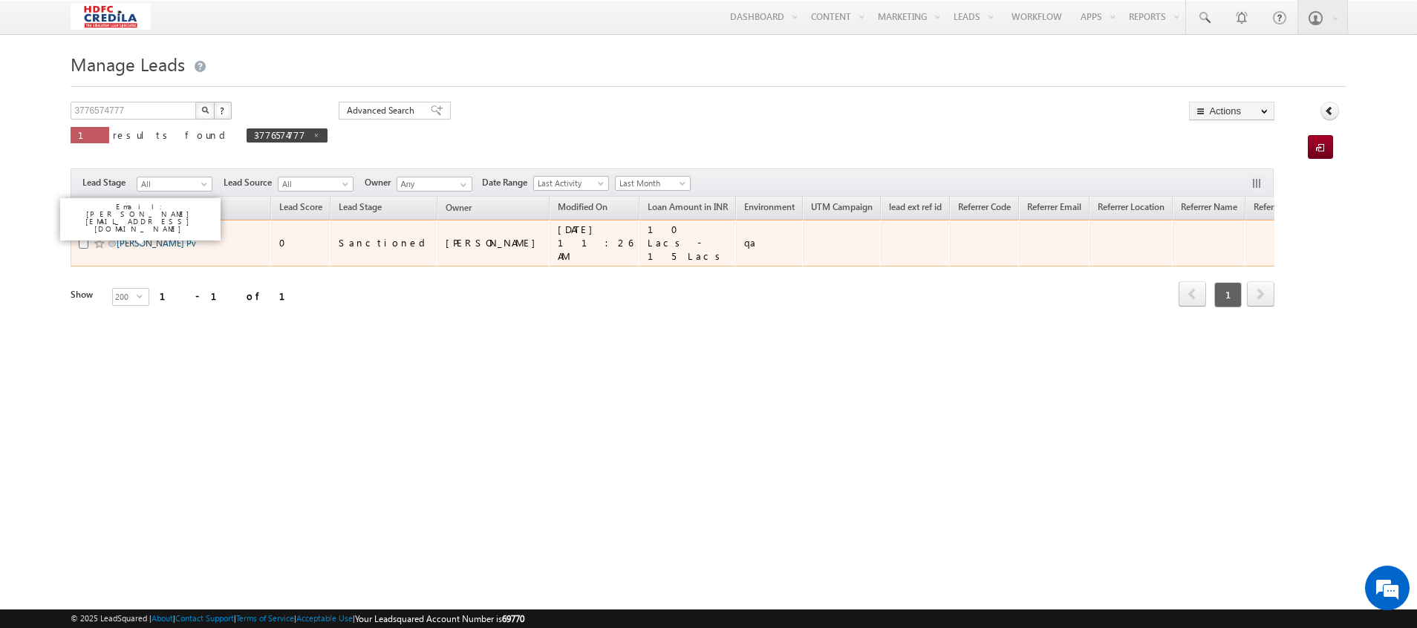
click at [135, 241] on link "[PERSON_NAME] Pv" at bounding box center [156, 243] width 79 height 11
